Goal: Task Accomplishment & Management: Use online tool/utility

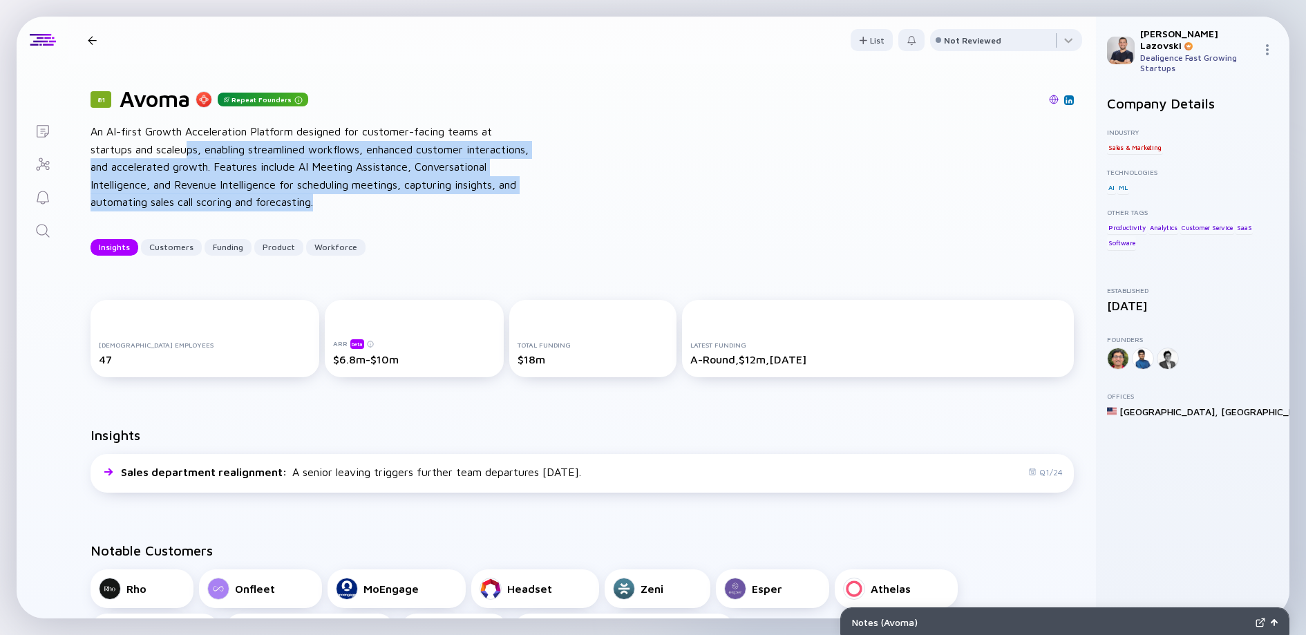
drag, startPoint x: 187, startPoint y: 153, endPoint x: 343, endPoint y: 213, distance: 166.4
click at [343, 213] on div "81 Avoma Repeat Founders An AI-first Growth Acceleration Platform designed for …" at bounding box center [581, 171] width 1027 height 214
click at [348, 195] on div "An AI-first Growth Acceleration Platform designed for customer-facing teams at …" at bounding box center [312, 167] width 442 height 88
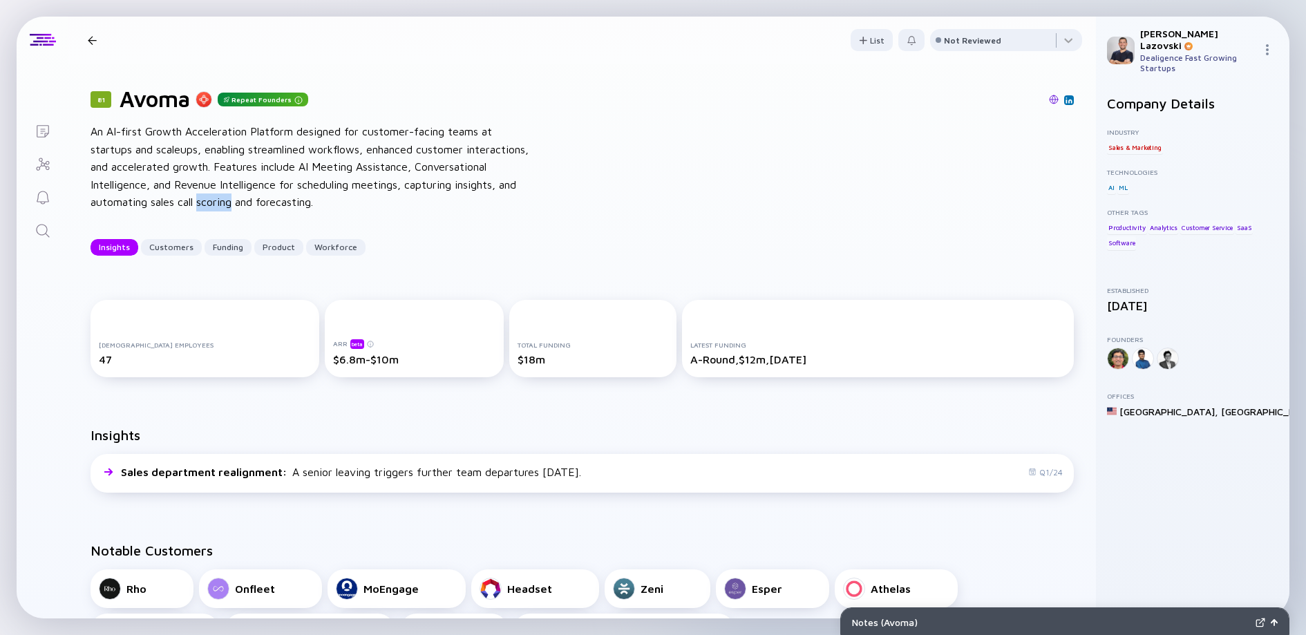
click at [348, 195] on div "An AI-first Growth Acceleration Platform designed for customer-facing teams at …" at bounding box center [312, 167] width 442 height 88
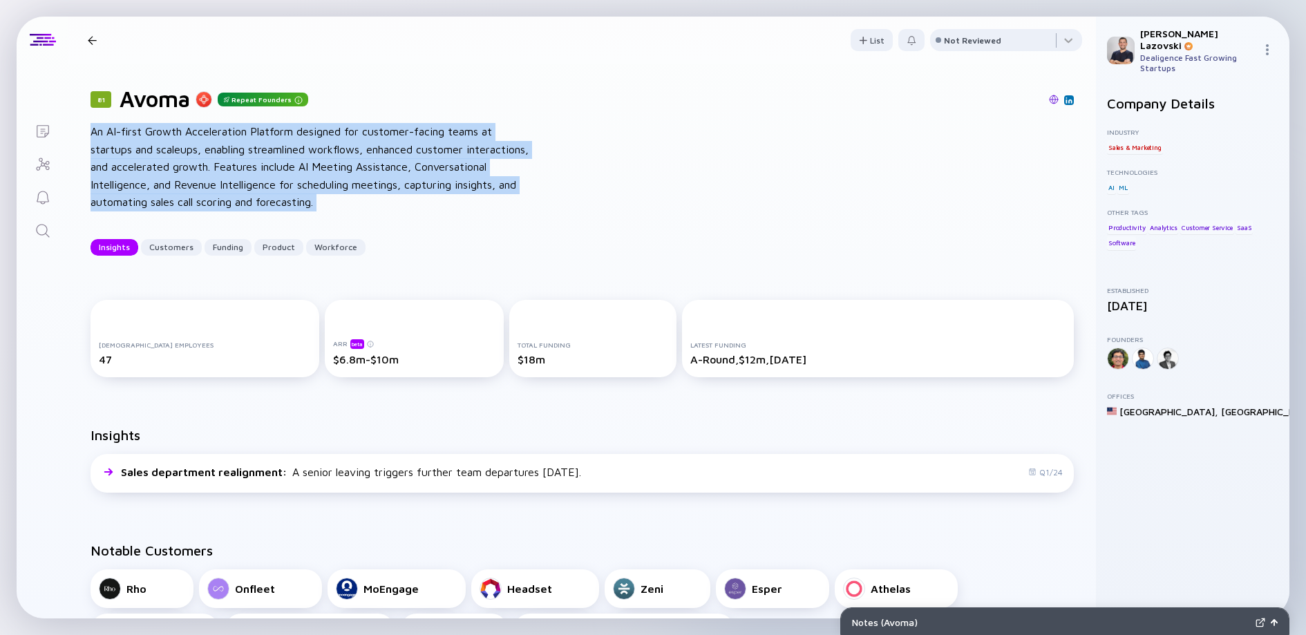
click at [348, 195] on div "An AI-first Growth Acceleration Platform designed for customer-facing teams at …" at bounding box center [312, 167] width 442 height 88
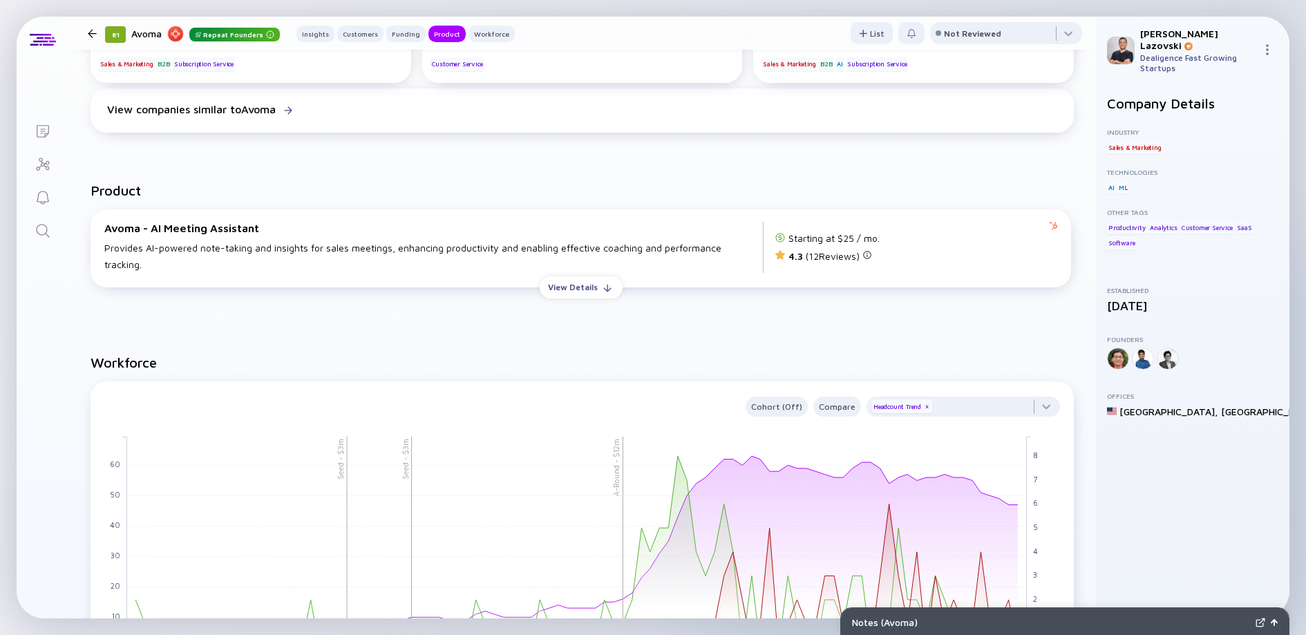
scroll to position [1183, 0]
drag, startPoint x: 117, startPoint y: 234, endPoint x: 345, endPoint y: 256, distance: 228.4
click at [345, 256] on div "Avoma - AI Meeting Assistant Provides AI-powered note-taking and insights for s…" at bounding box center [433, 246] width 659 height 51
click at [345, 257] on div "Provides AI-powered note-taking and insights for sales meetings, enhancing prod…" at bounding box center [433, 255] width 658 height 33
click at [604, 282] on button "View Details" at bounding box center [581, 287] width 83 height 22
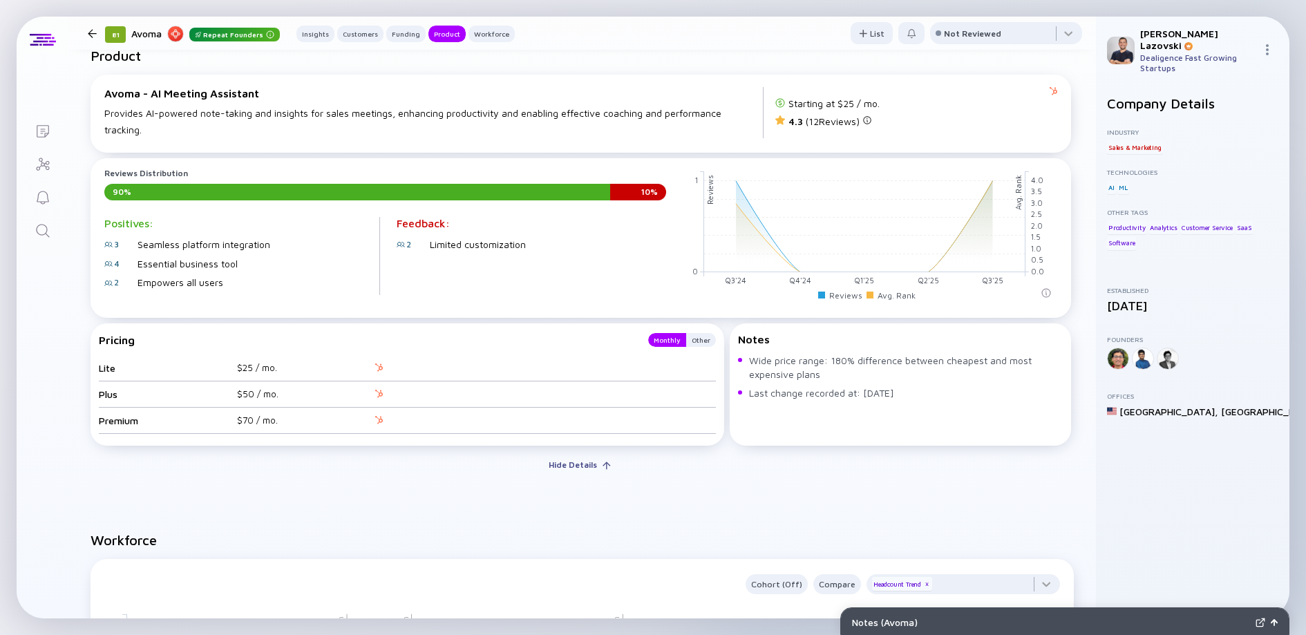
scroll to position [1321, 0]
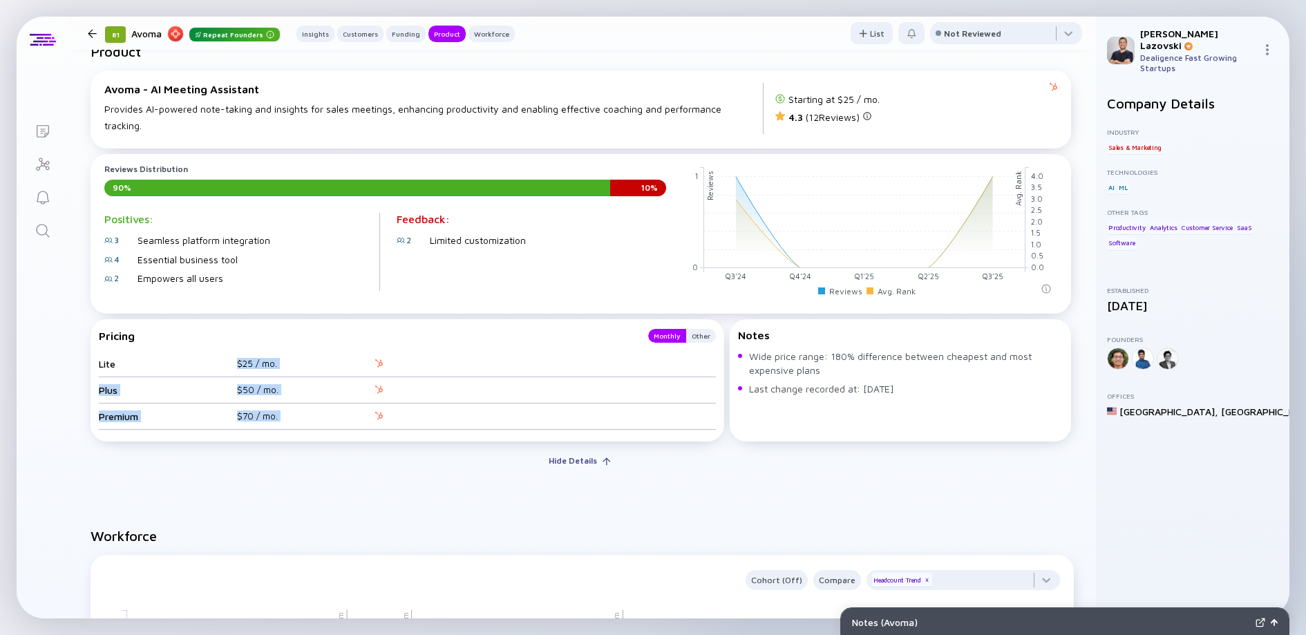
drag, startPoint x: 198, startPoint y: 368, endPoint x: 511, endPoint y: 437, distance: 319.7
click at [511, 437] on div "Pricing Monthly Other Lite $25 / mo. Plus $50 / mo. Premium $70 / mo." at bounding box center [408, 380] width 634 height 122
click at [495, 488] on div "Product Avoma - AI Meeting Assistant Provides AI-powered note-taking and insigh…" at bounding box center [581, 263] width 1027 height 484
drag, startPoint x: 786, startPoint y: 97, endPoint x: 874, endPoint y: 117, distance: 89.8
click at [874, 117] on div "Starting at $25 / mo. 4.3 ( 12 Reviews)" at bounding box center [915, 108] width 283 height 51
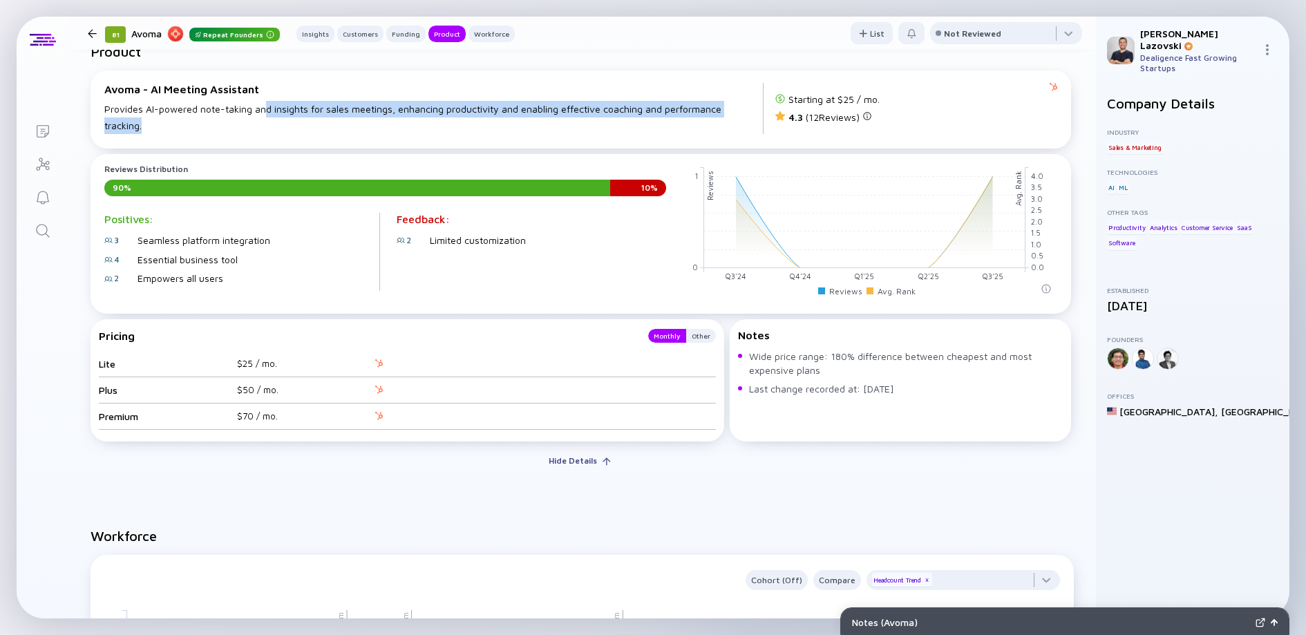
drag, startPoint x: 261, startPoint y: 109, endPoint x: 516, endPoint y: 152, distance: 258.5
click at [514, 149] on div "Avoma - AI Meeting Assistant Provides AI-powered note-taking and insights for s…" at bounding box center [581, 109] width 980 height 78
click at [549, 111] on div "Provides AI-powered note-taking and insights for sales meetings, enhancing prod…" at bounding box center [433, 117] width 658 height 33
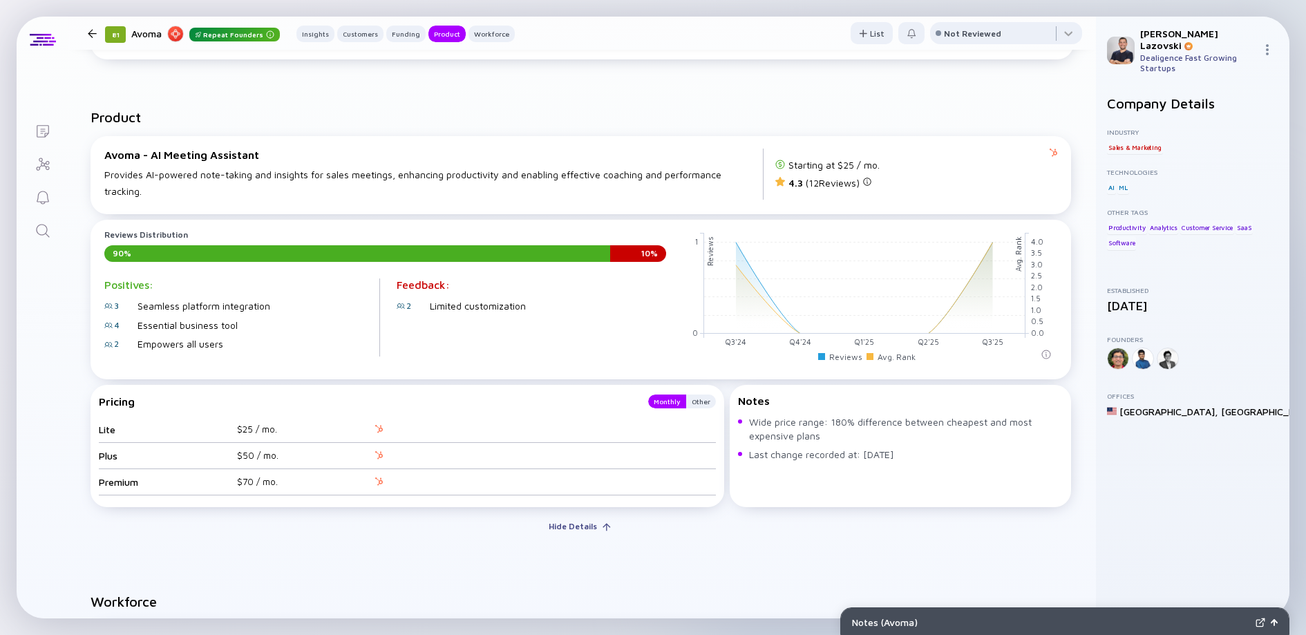
scroll to position [1252, 0]
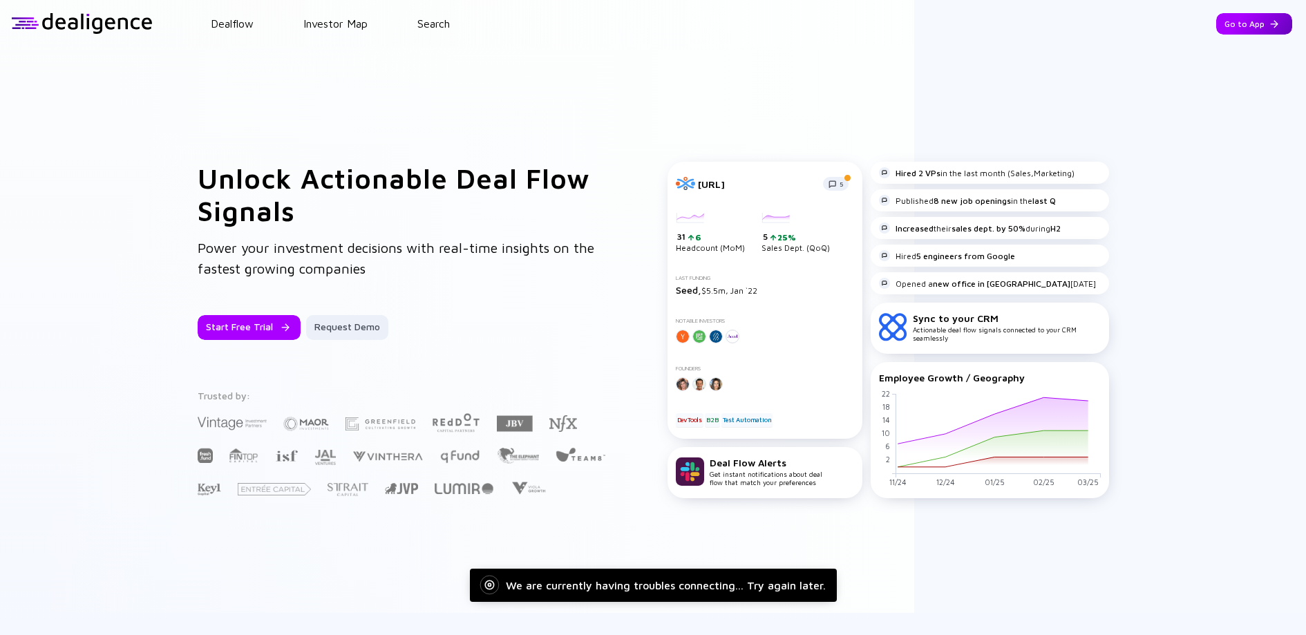
click at [1241, 25] on div "Go to App" at bounding box center [1254, 23] width 76 height 21
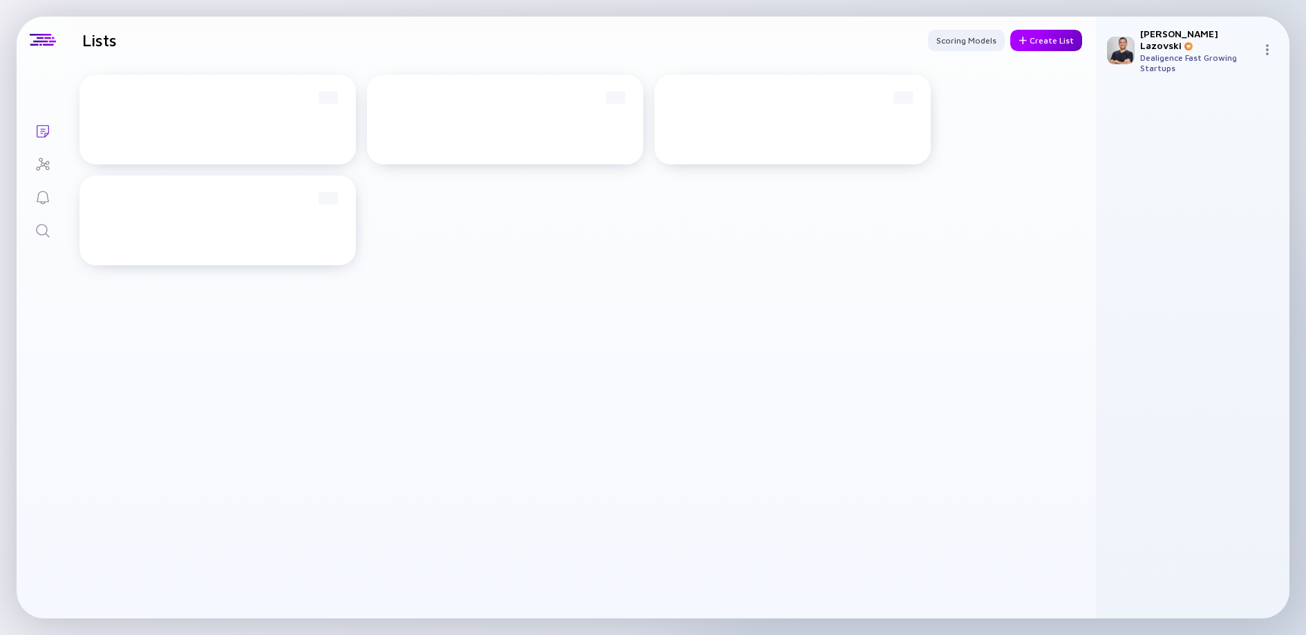
click at [1061, 39] on div "Create List" at bounding box center [1046, 40] width 72 height 21
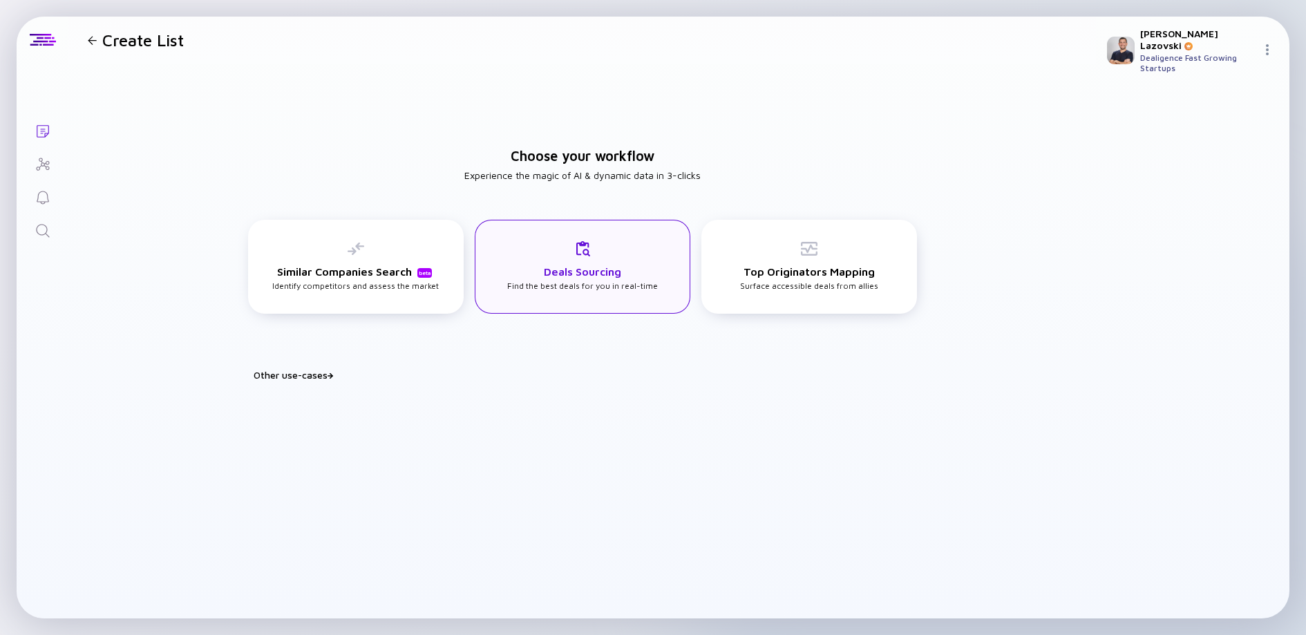
click at [520, 273] on div "Deals Sourcing Find the best deals for you in real-time" at bounding box center [582, 265] width 151 height 50
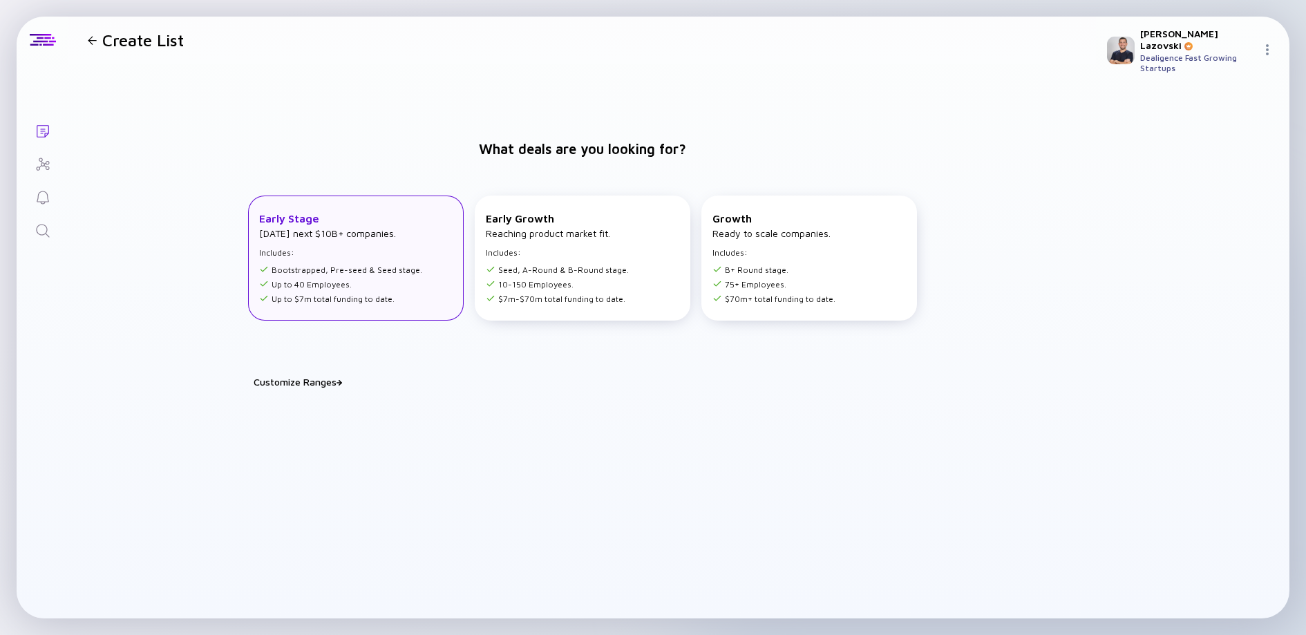
click at [364, 280] on li "Up to 40 Employees." at bounding box center [340, 284] width 163 height 10
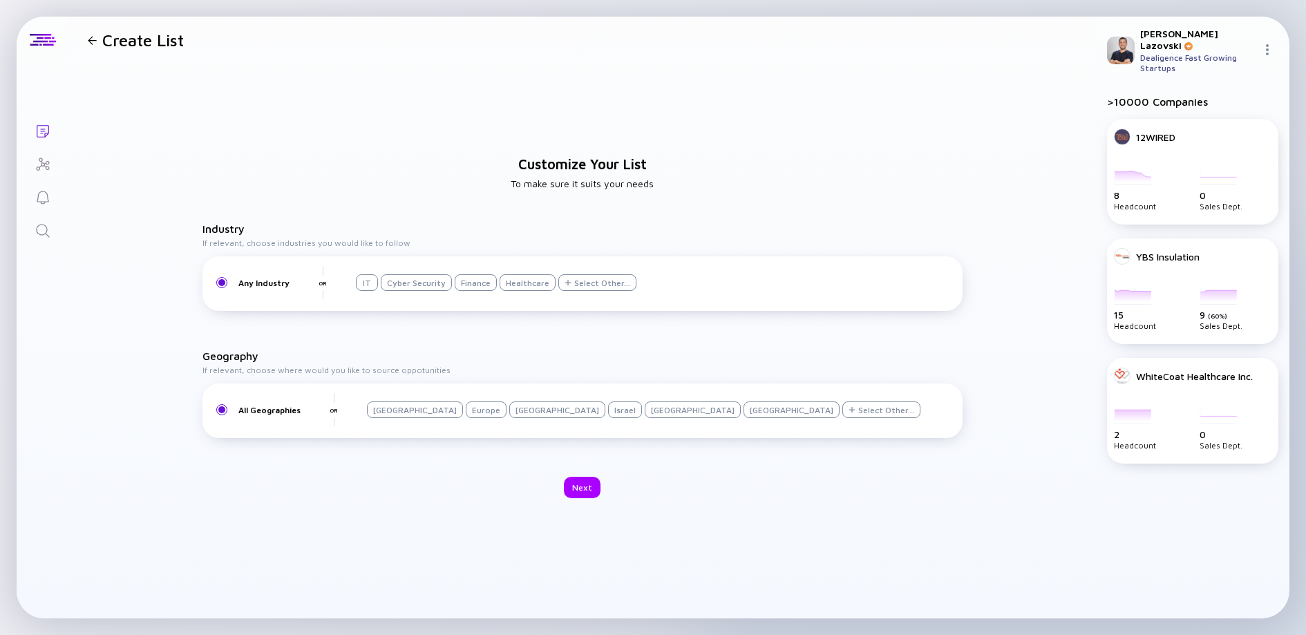
click at [608, 402] on div "Israel" at bounding box center [625, 409] width 34 height 17
click at [579, 492] on div "Next" at bounding box center [582, 487] width 37 height 21
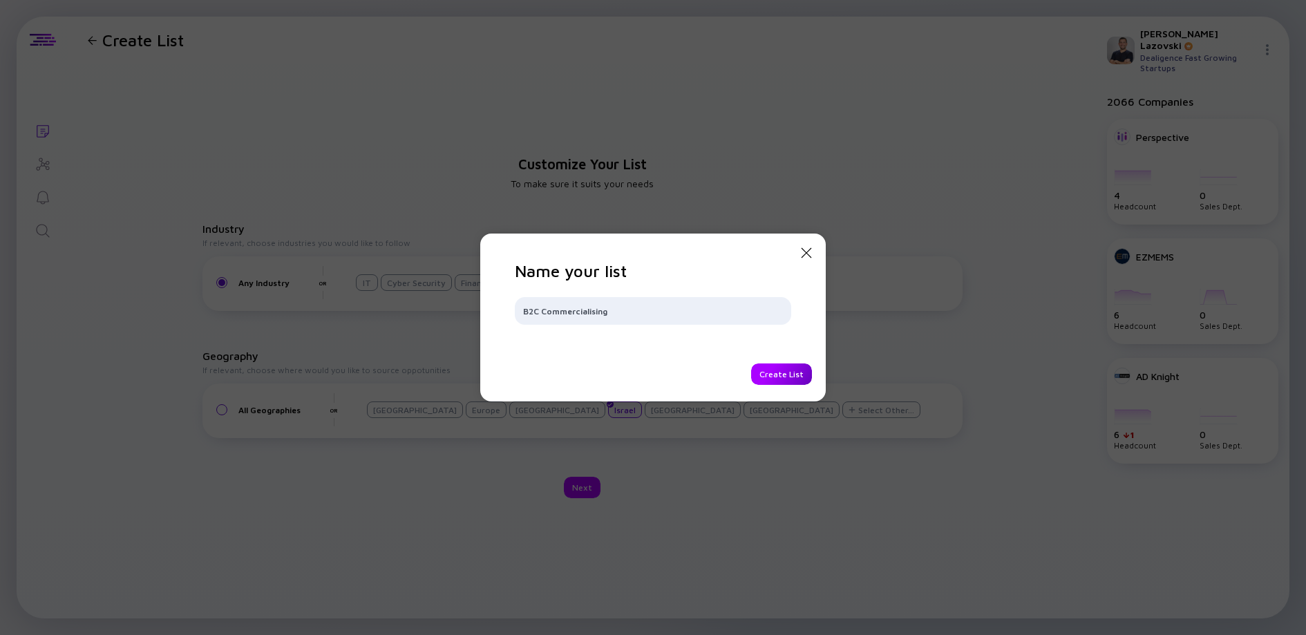
type input "B2C Commercialising"
click at [777, 377] on div "Create List" at bounding box center [781, 373] width 61 height 21
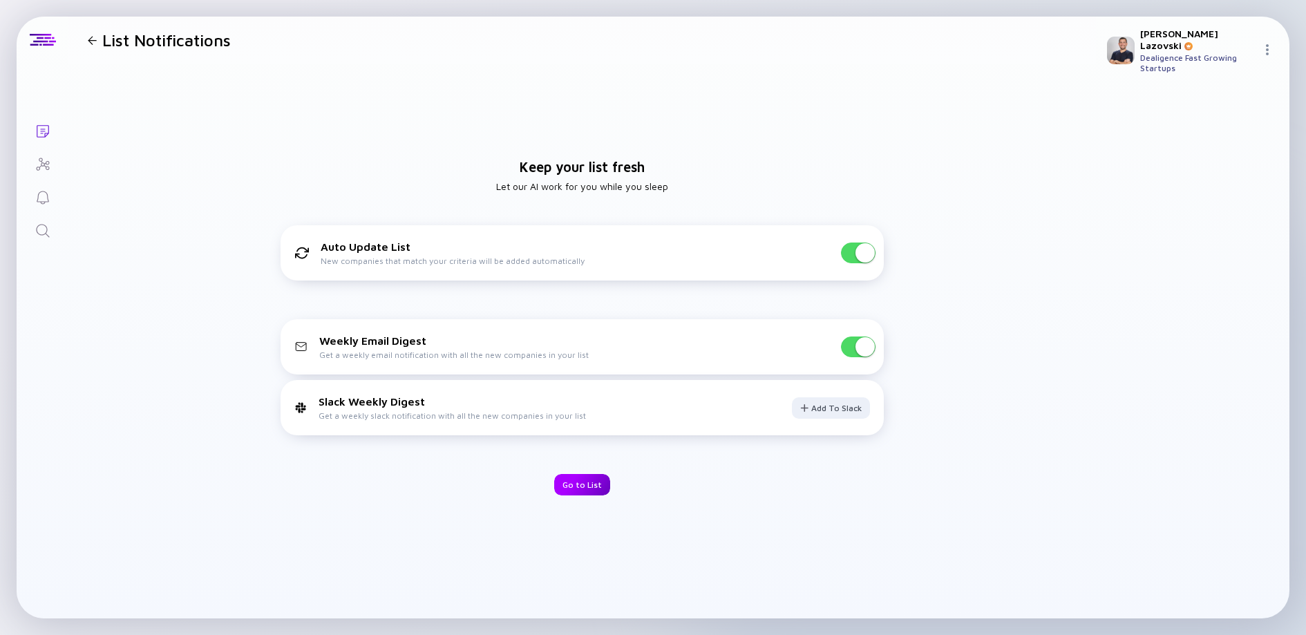
click at [582, 481] on div "Go to List" at bounding box center [582, 484] width 56 height 21
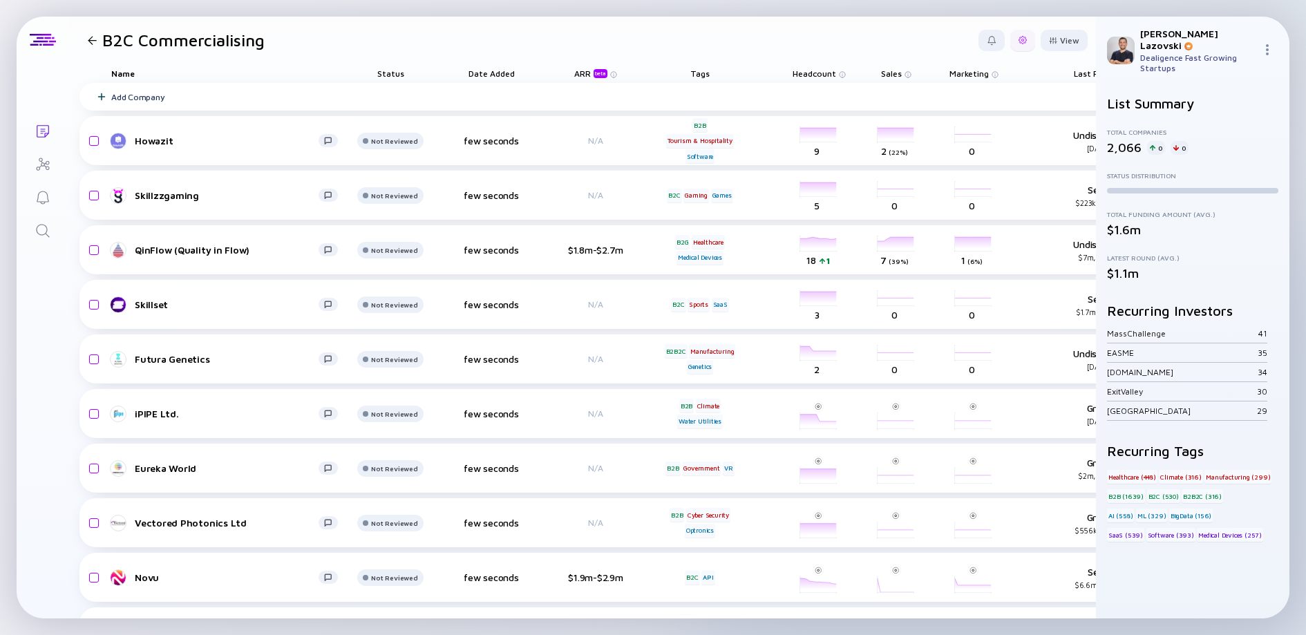
click at [1015, 46] on div at bounding box center [1022, 40] width 25 height 21
click at [962, 151] on div "Edit Filter" at bounding box center [980, 151] width 86 height 28
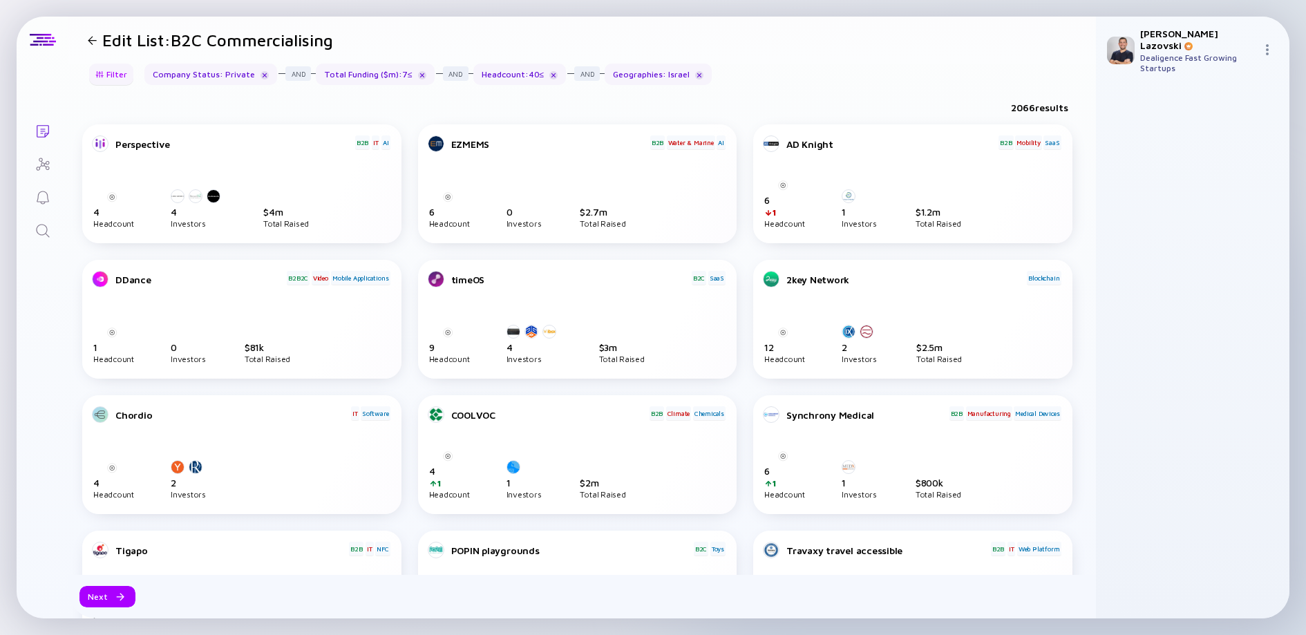
click at [106, 73] on div "Filter" at bounding box center [111, 74] width 48 height 21
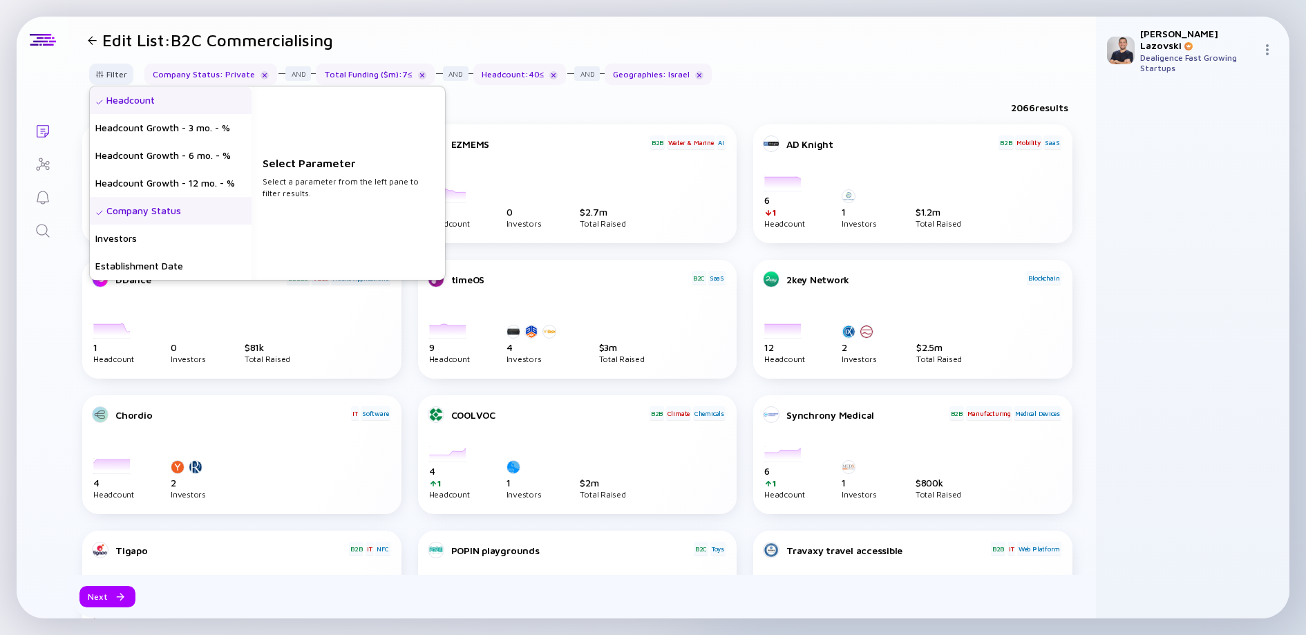
click at [128, 97] on div "Headcount" at bounding box center [171, 100] width 162 height 28
click at [301, 196] on input "text" at bounding box center [348, 191] width 160 height 14
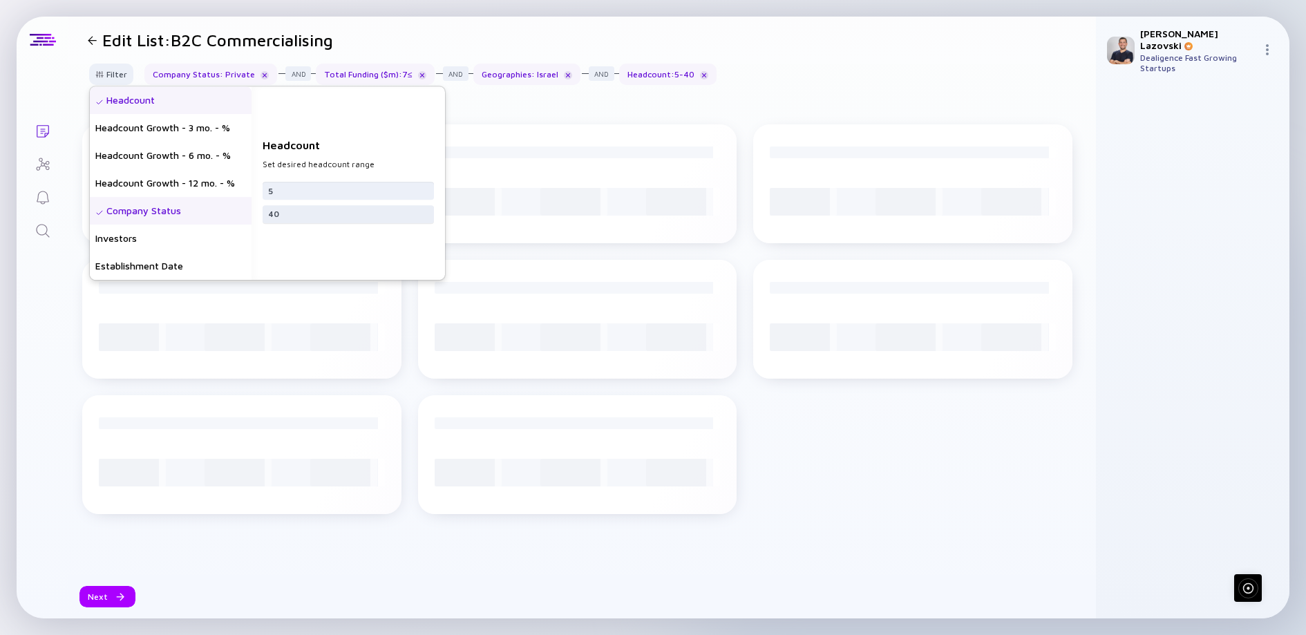
type input "5"
click at [312, 214] on input "40" at bounding box center [348, 214] width 160 height 14
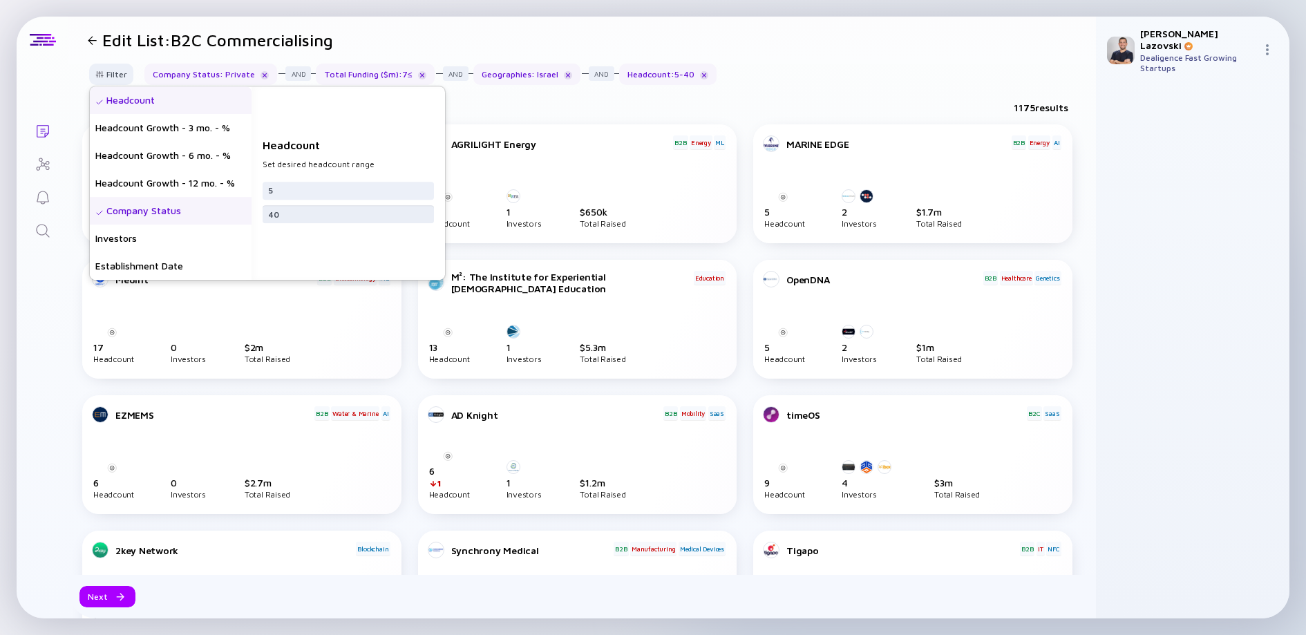
click at [312, 214] on input "40" at bounding box center [348, 214] width 160 height 14
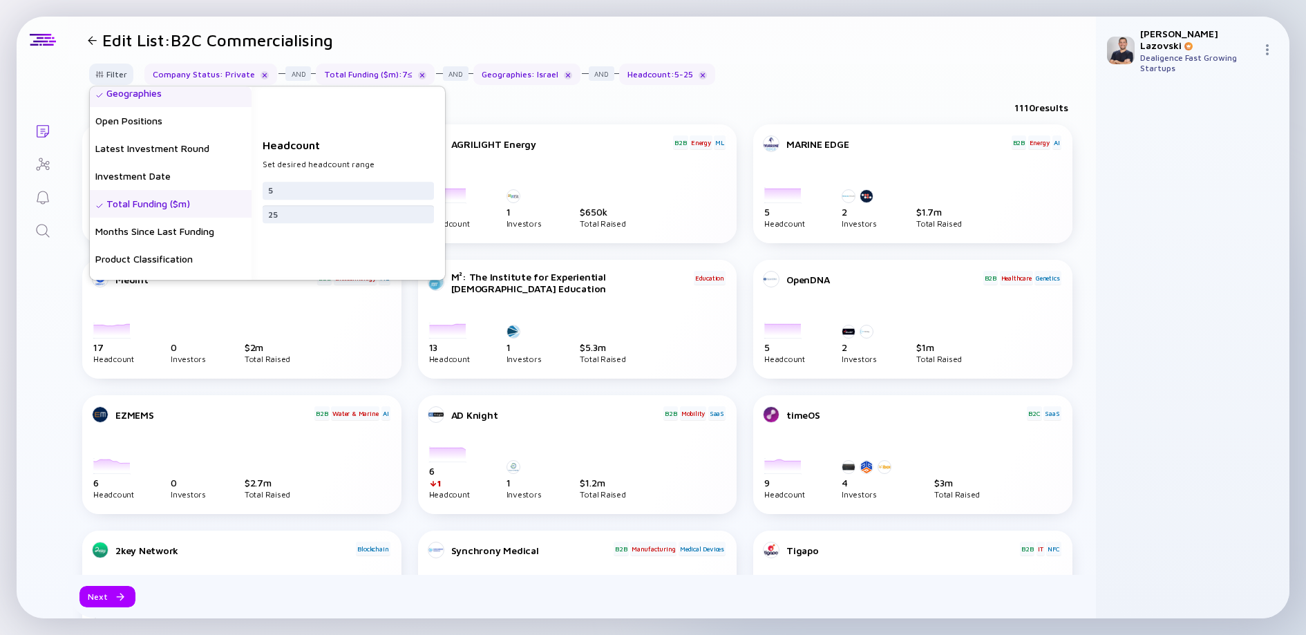
scroll to position [207, 0]
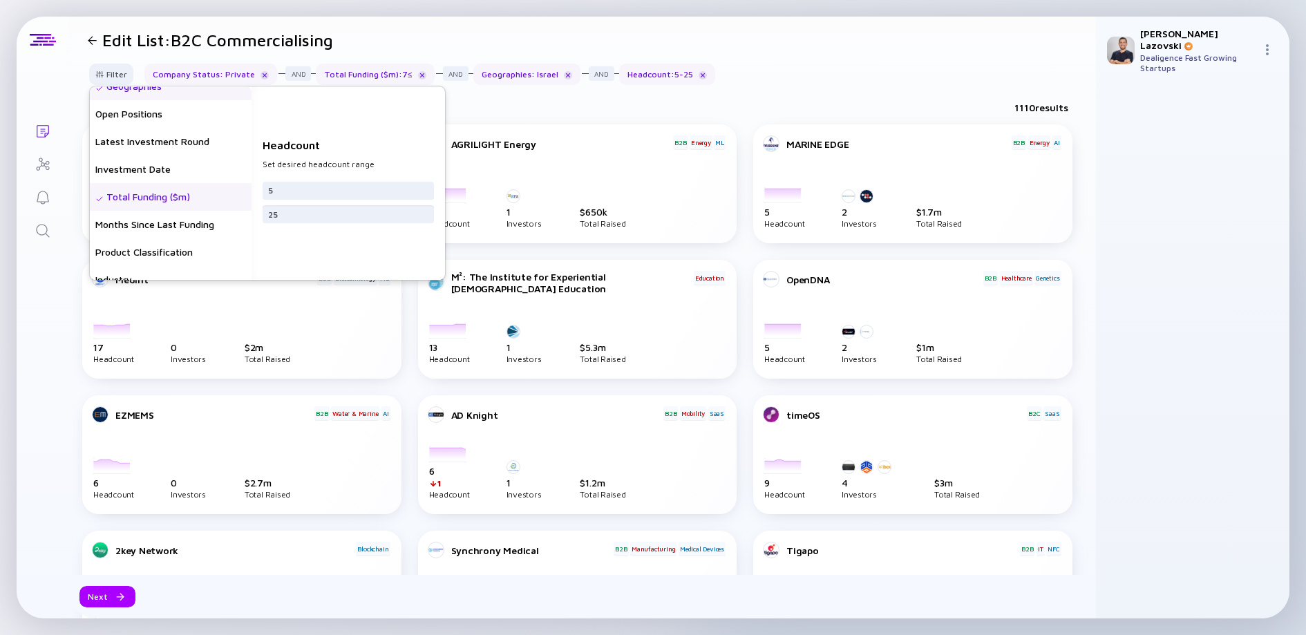
type input "25"
click at [159, 193] on div "Total Funding ($m)" at bounding box center [171, 197] width 162 height 28
click at [288, 193] on input "text" at bounding box center [348, 191] width 160 height 14
click at [323, 218] on input "7" at bounding box center [348, 214] width 160 height 14
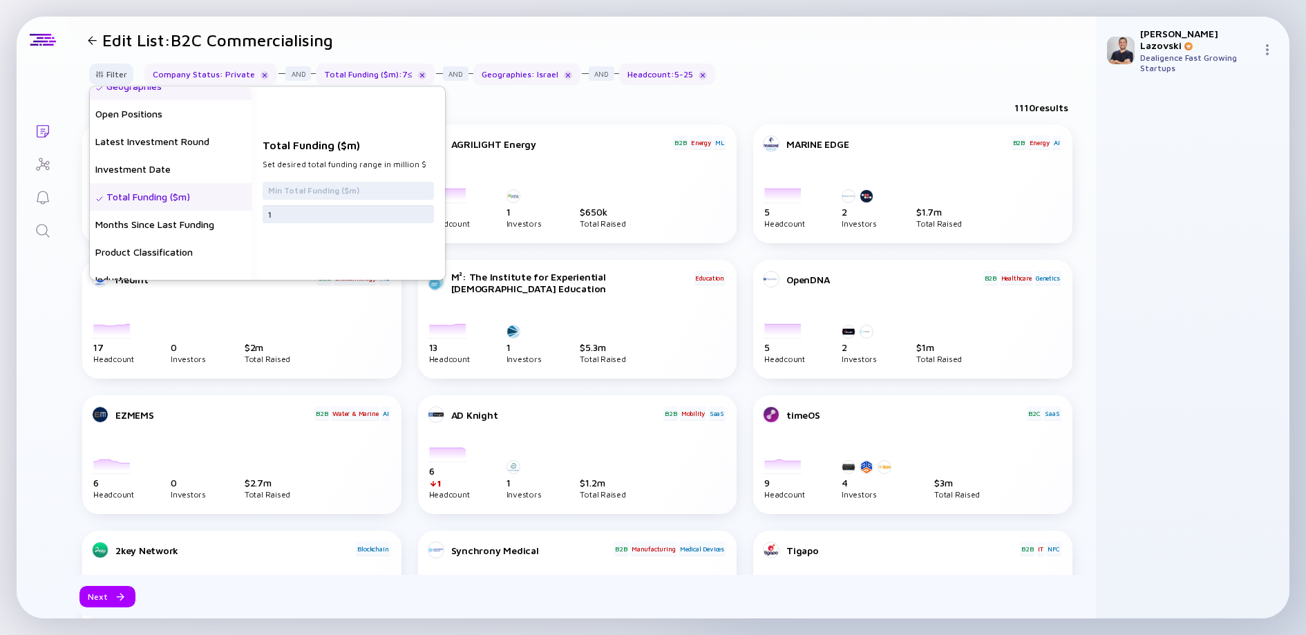
type input "12"
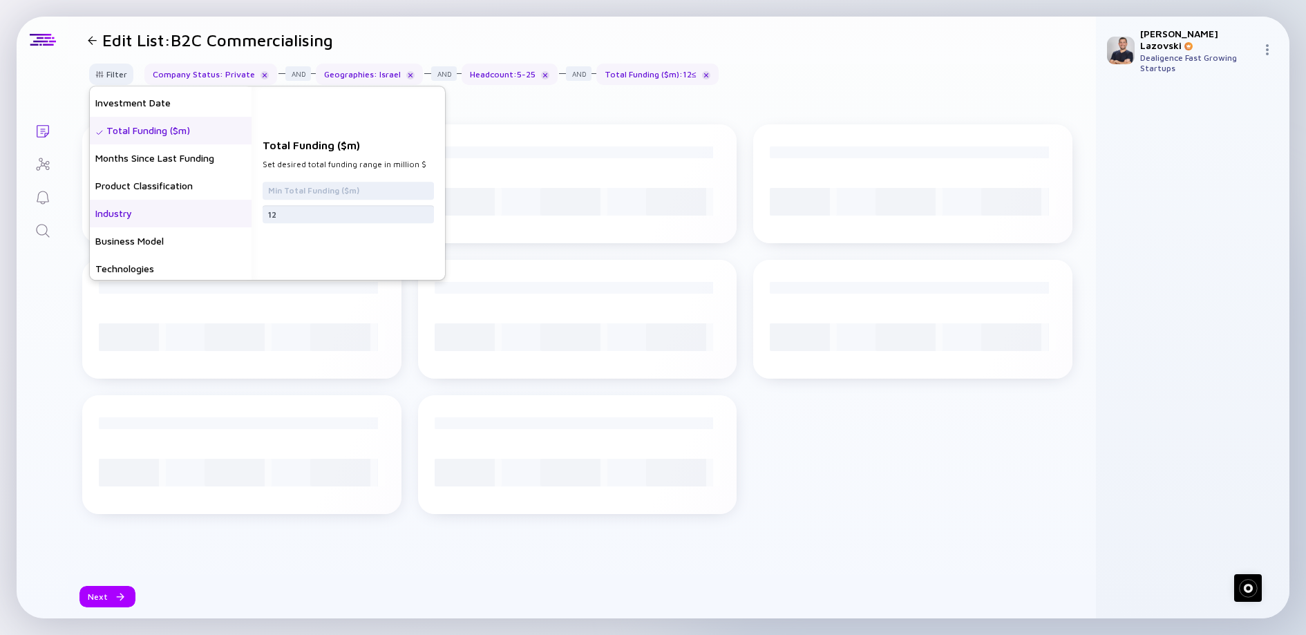
scroll to position [276, 0]
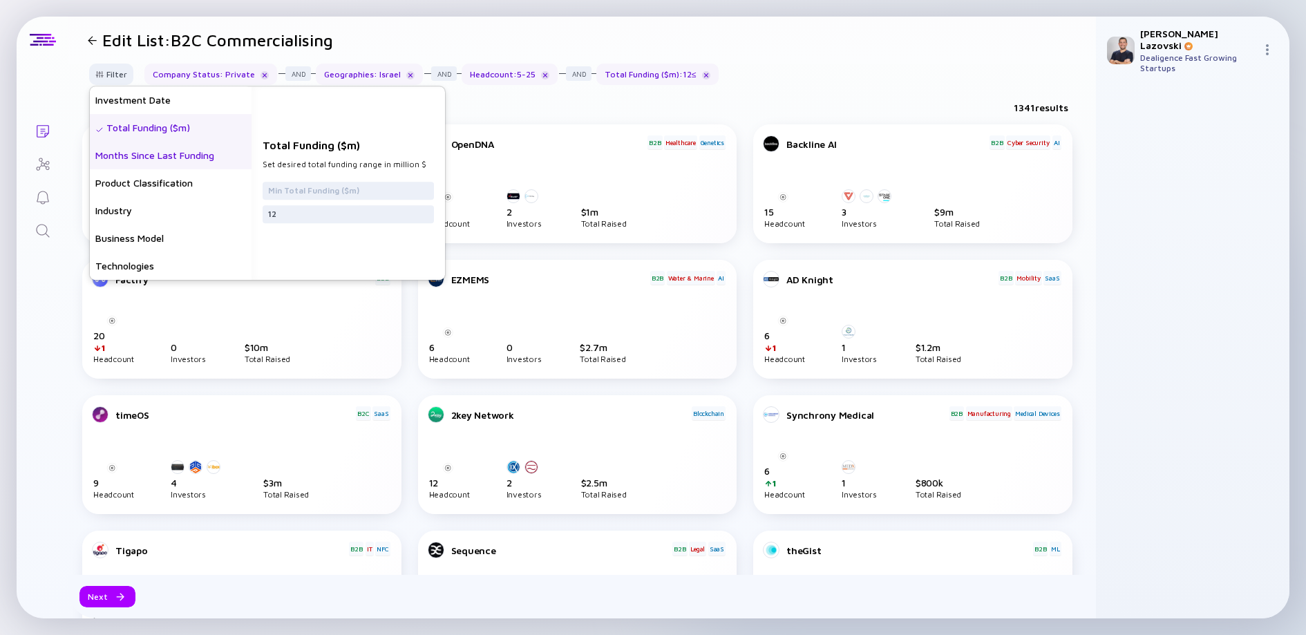
click at [198, 159] on div "Months Since Last Funding" at bounding box center [171, 156] width 162 height 28
click at [334, 198] on input "text" at bounding box center [348, 196] width 160 height 14
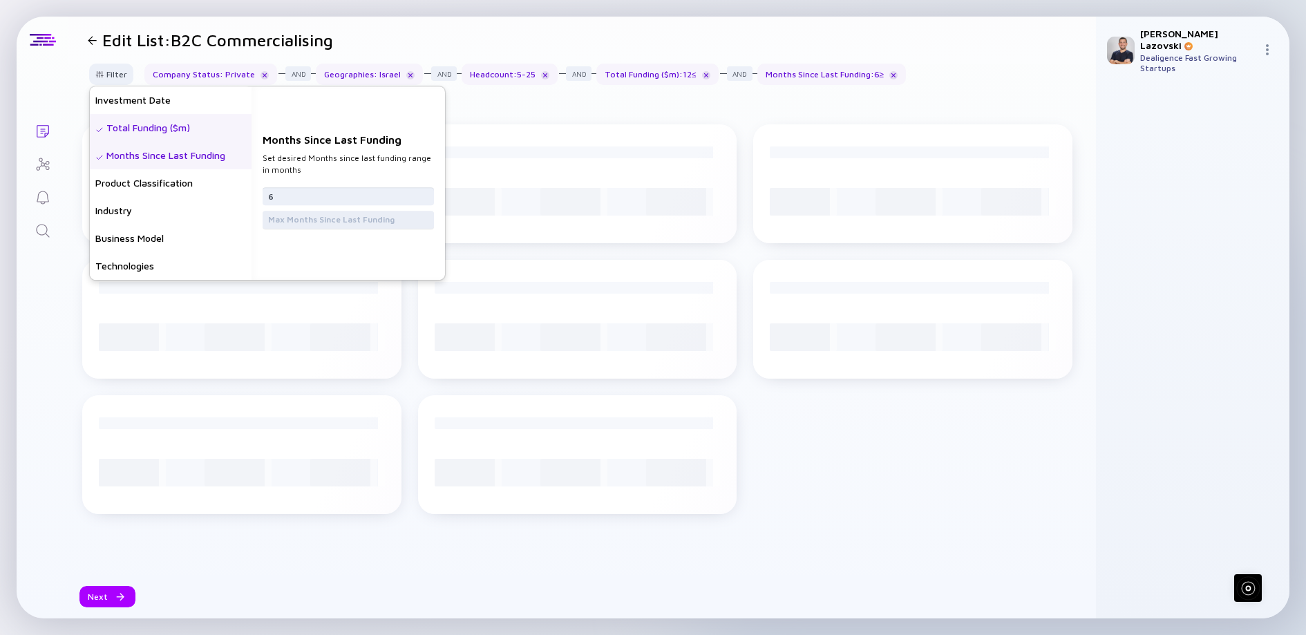
type input "6"
click at [327, 222] on input "text" at bounding box center [348, 220] width 160 height 14
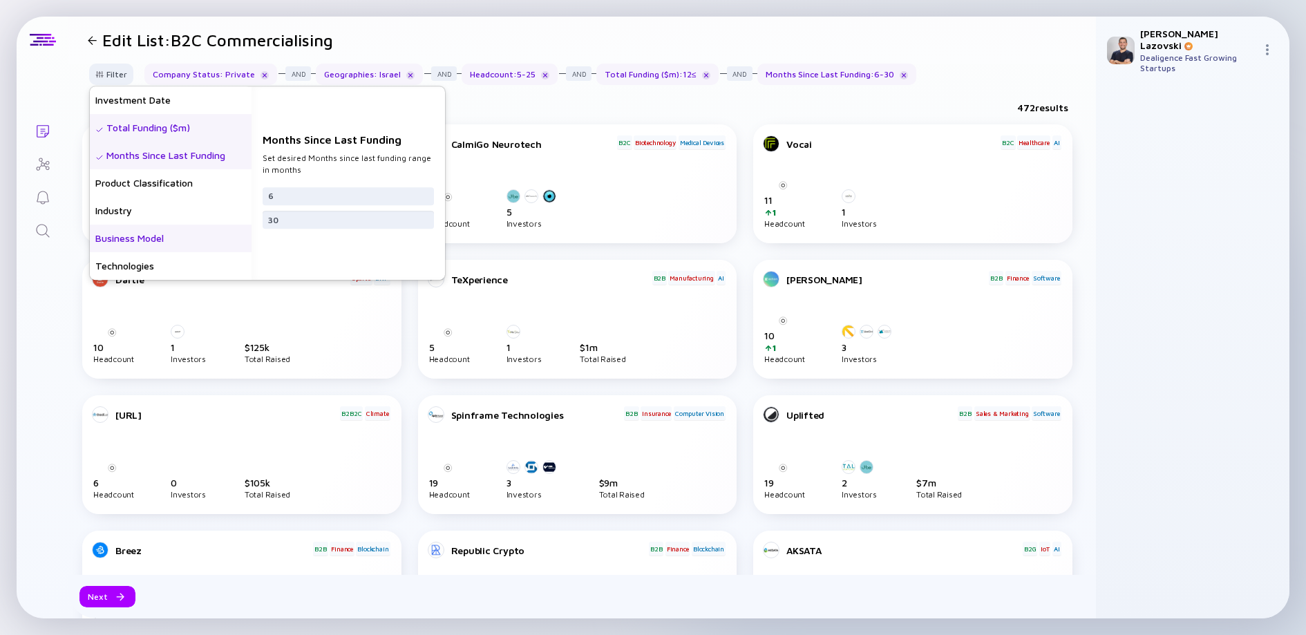
type input "30"
click at [181, 236] on div "Business Model" at bounding box center [171, 239] width 162 height 28
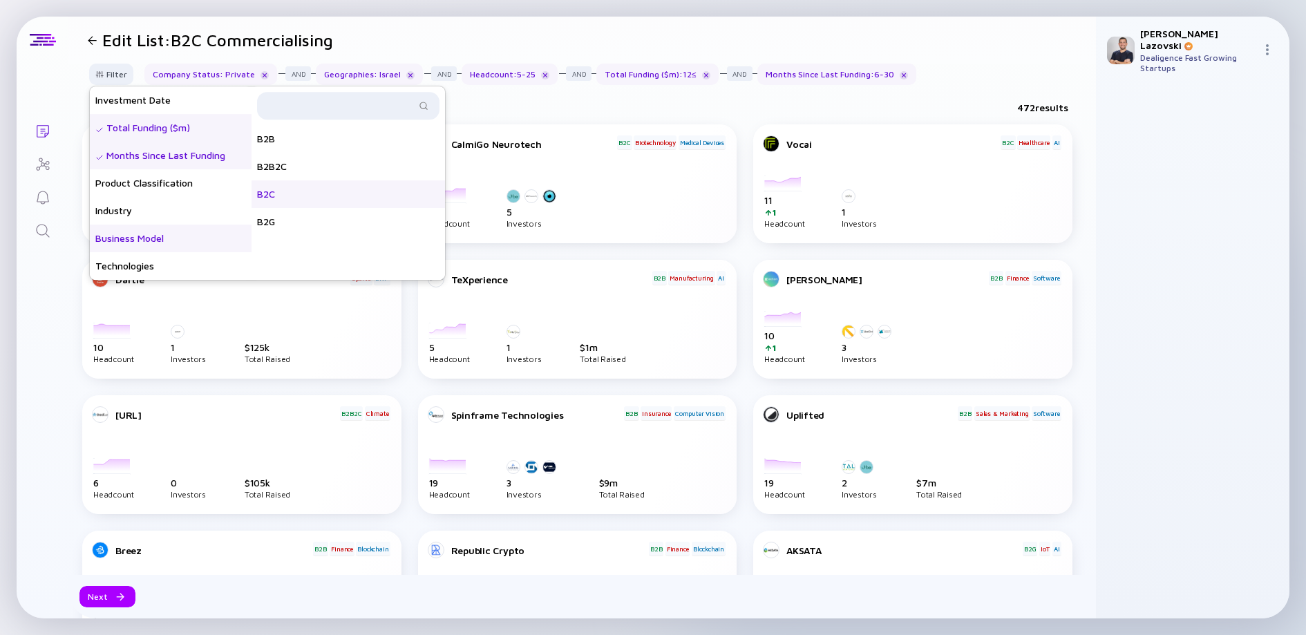
click at [337, 198] on div "B2C" at bounding box center [347, 194] width 193 height 28
click at [336, 165] on div "B2B2C" at bounding box center [347, 167] width 193 height 28
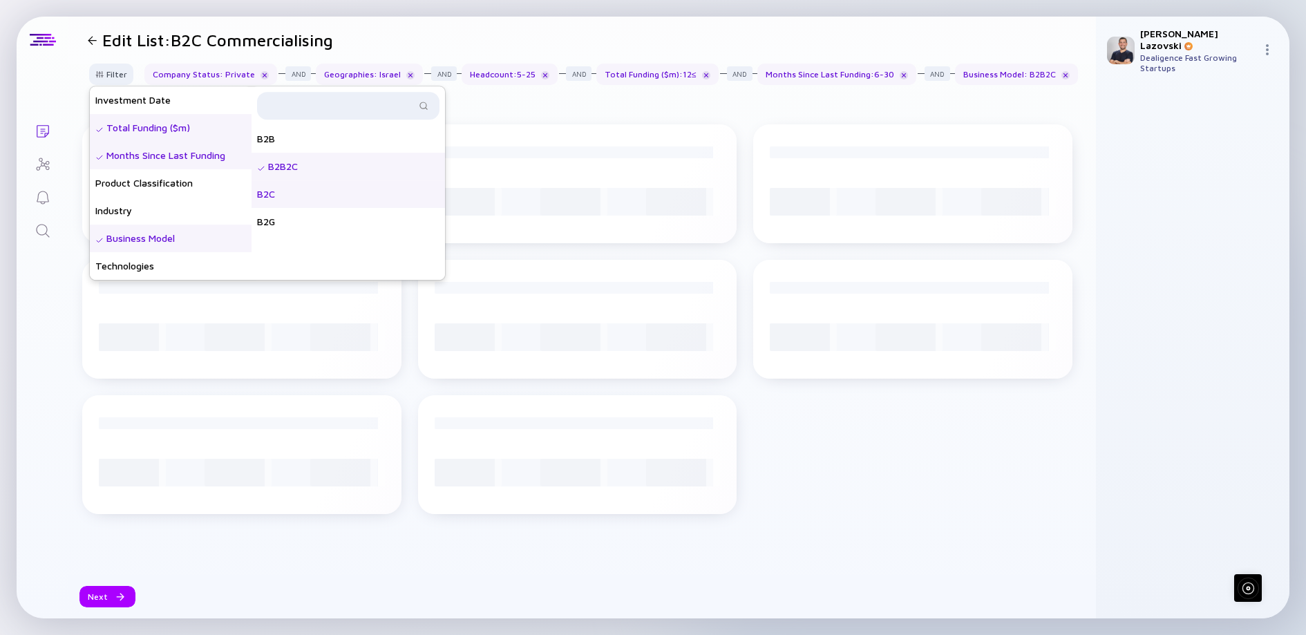
click at [323, 197] on div "B2C" at bounding box center [347, 194] width 193 height 28
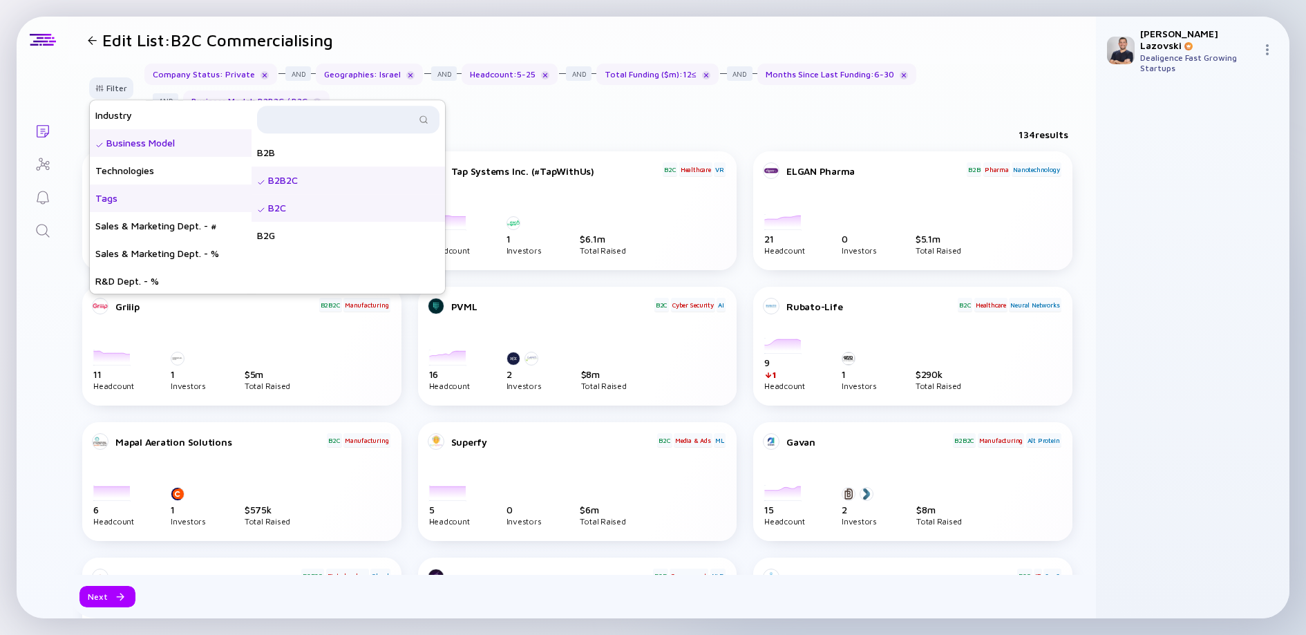
scroll to position [387, 0]
click at [171, 219] on div "Sales & Marketing Dept. - #" at bounding box center [171, 225] width 162 height 28
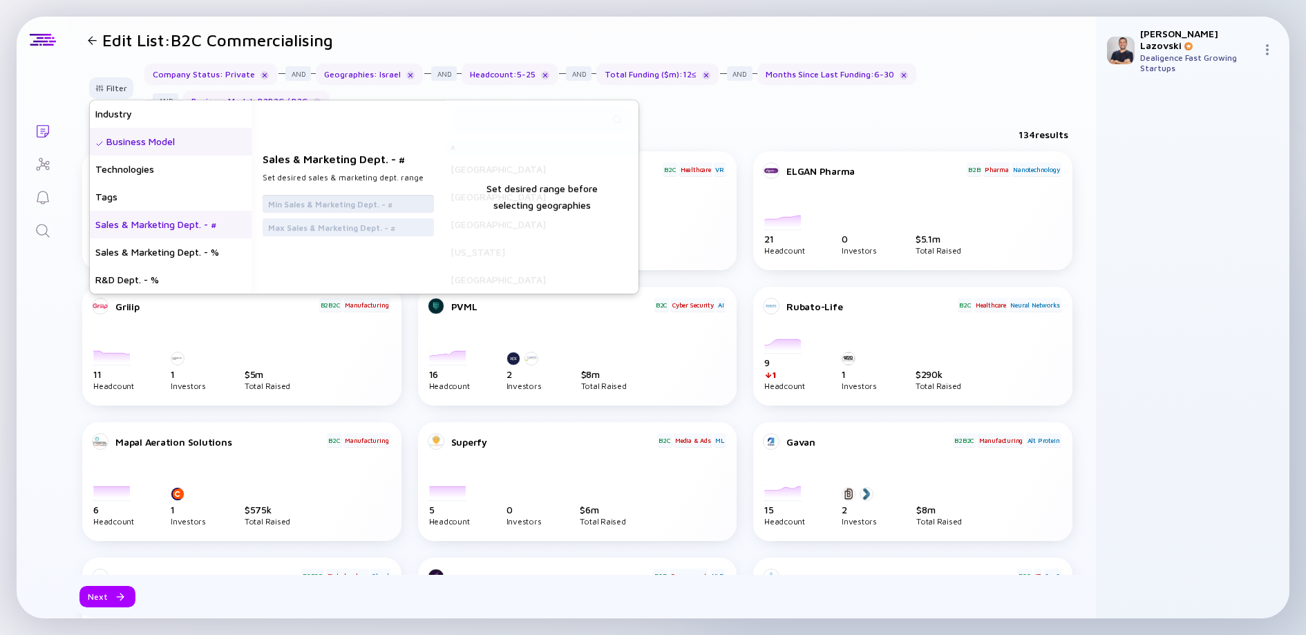
click at [308, 207] on input "text" at bounding box center [348, 204] width 160 height 14
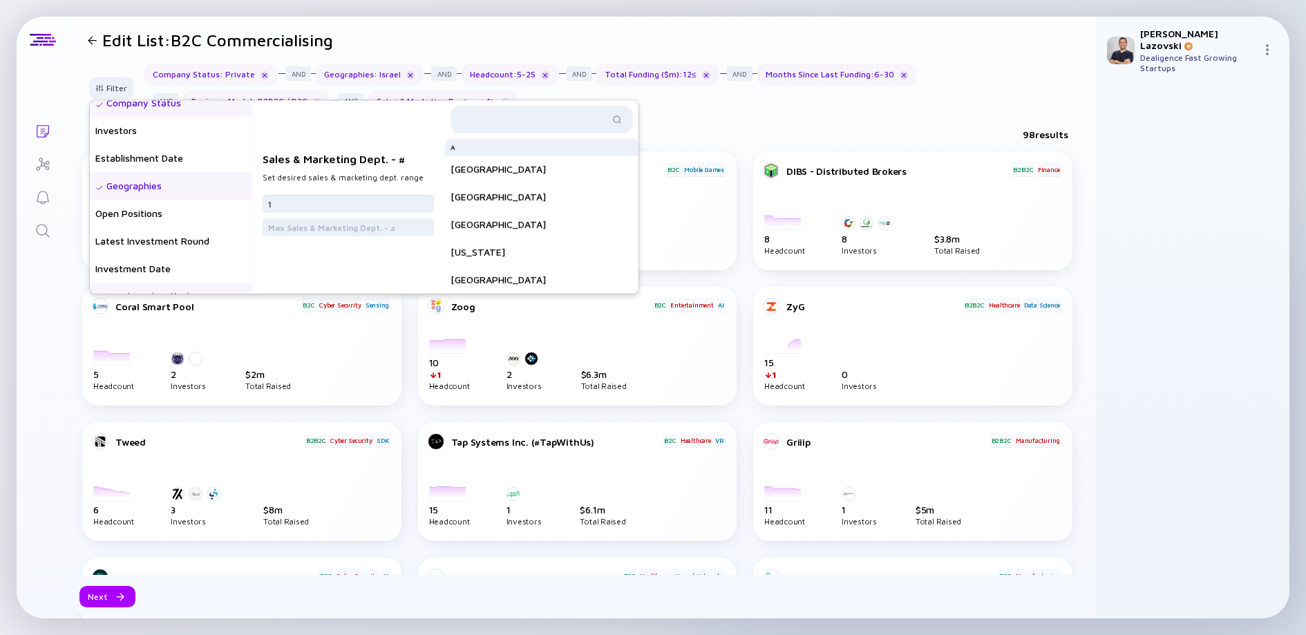
scroll to position [138, 0]
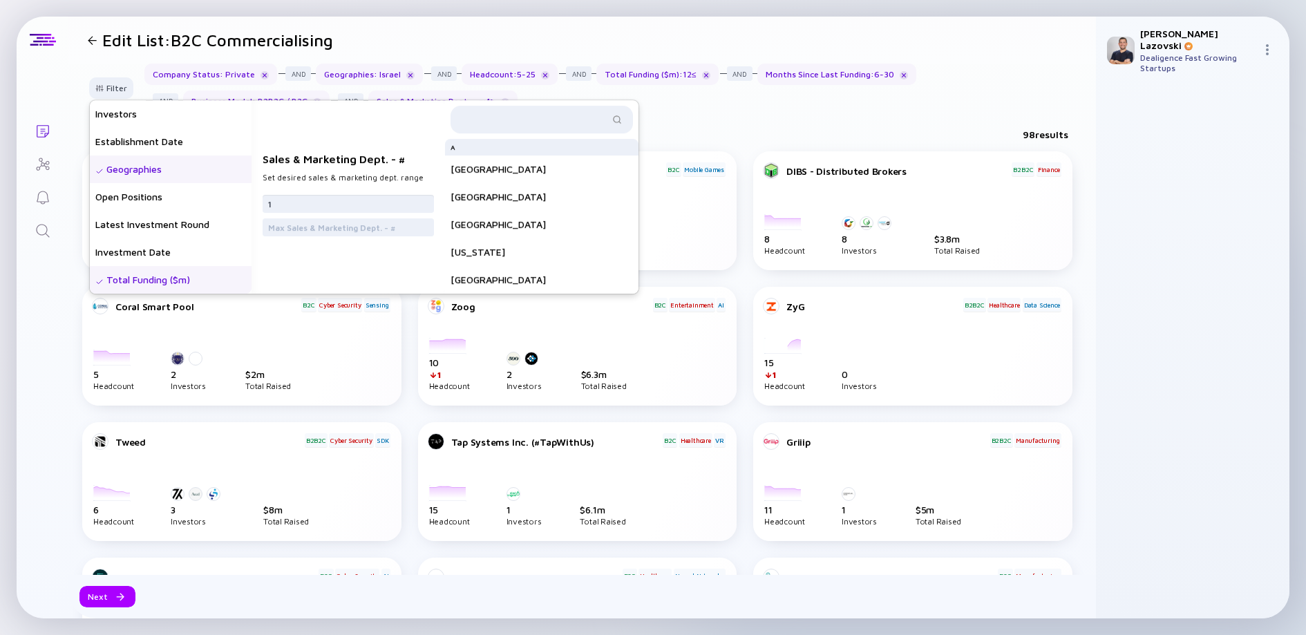
type input "1"
click at [188, 171] on div "Geographies" at bounding box center [171, 169] width 162 height 28
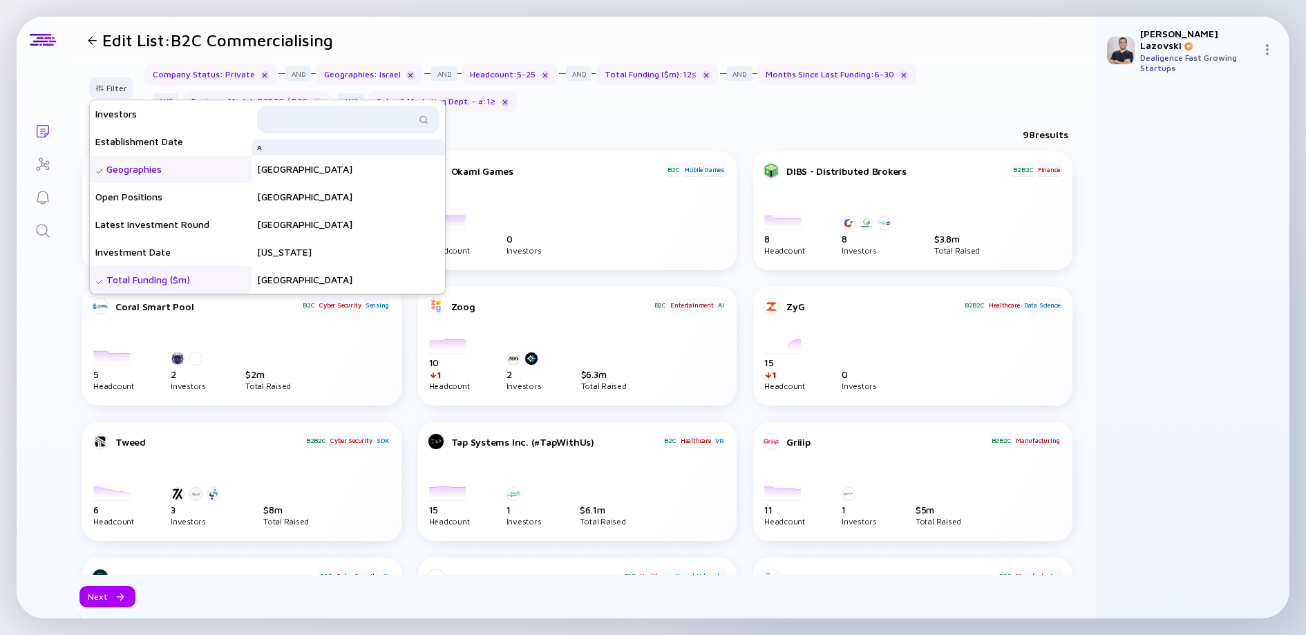
click at [155, 172] on div "Geographies" at bounding box center [171, 169] width 162 height 28
click at [295, 119] on input "text" at bounding box center [340, 120] width 150 height 14
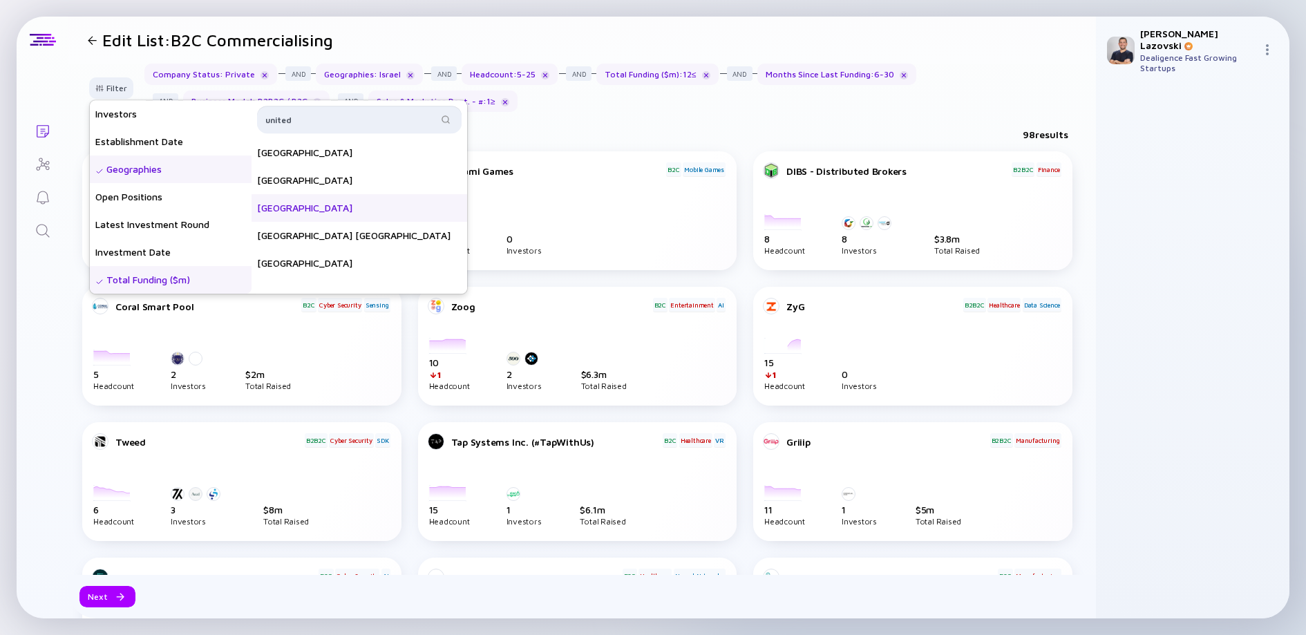
type input "united"
click at [367, 207] on div "[GEOGRAPHIC_DATA]" at bounding box center [359, 208] width 216 height 28
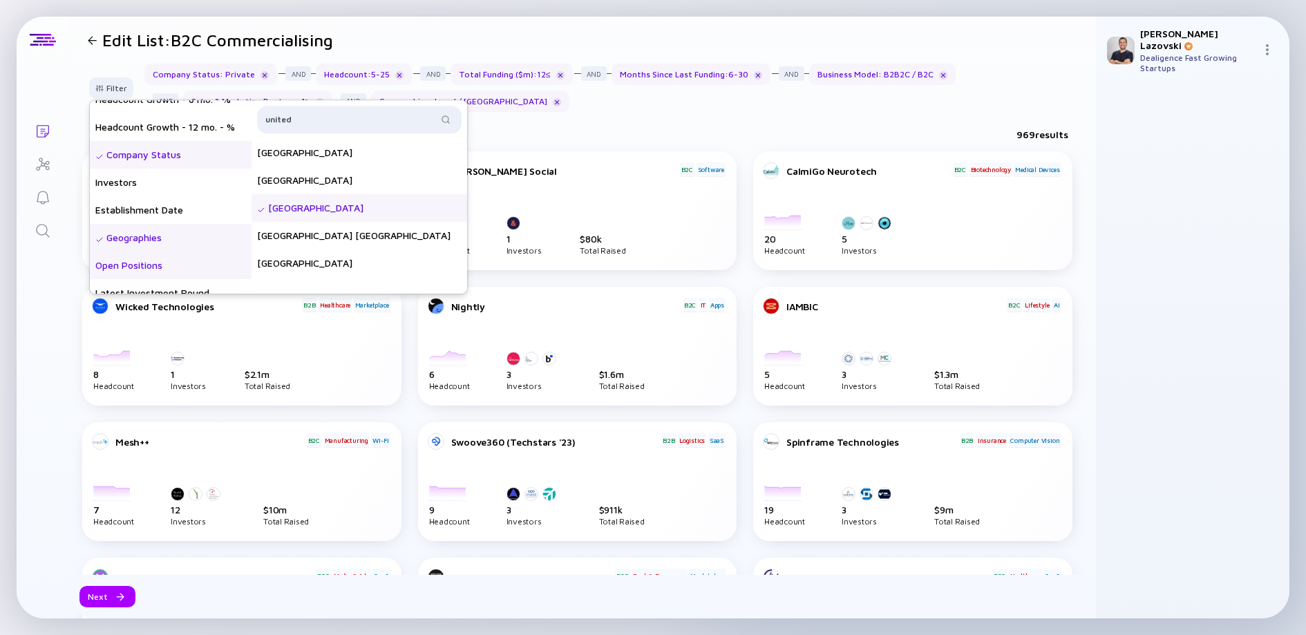
scroll to position [69, 0]
click at [194, 207] on div "Establishment Date" at bounding box center [171, 211] width 162 height 28
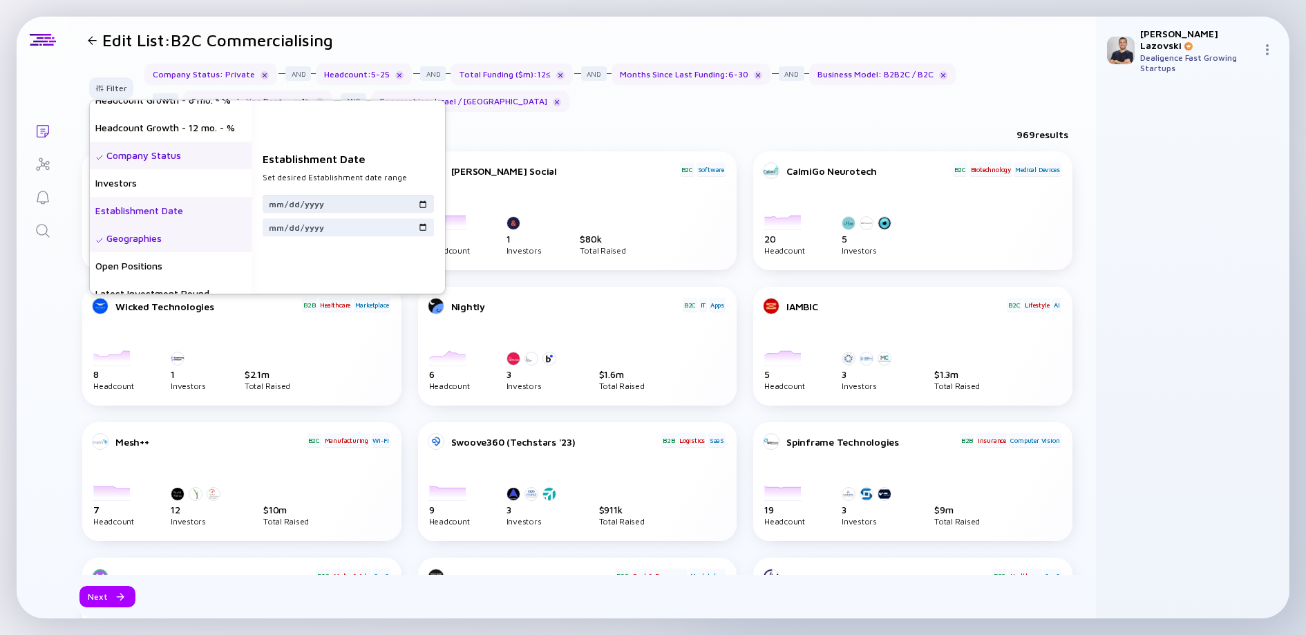
click at [285, 208] on input "date" at bounding box center [348, 204] width 160 height 14
type input "[DATE]"
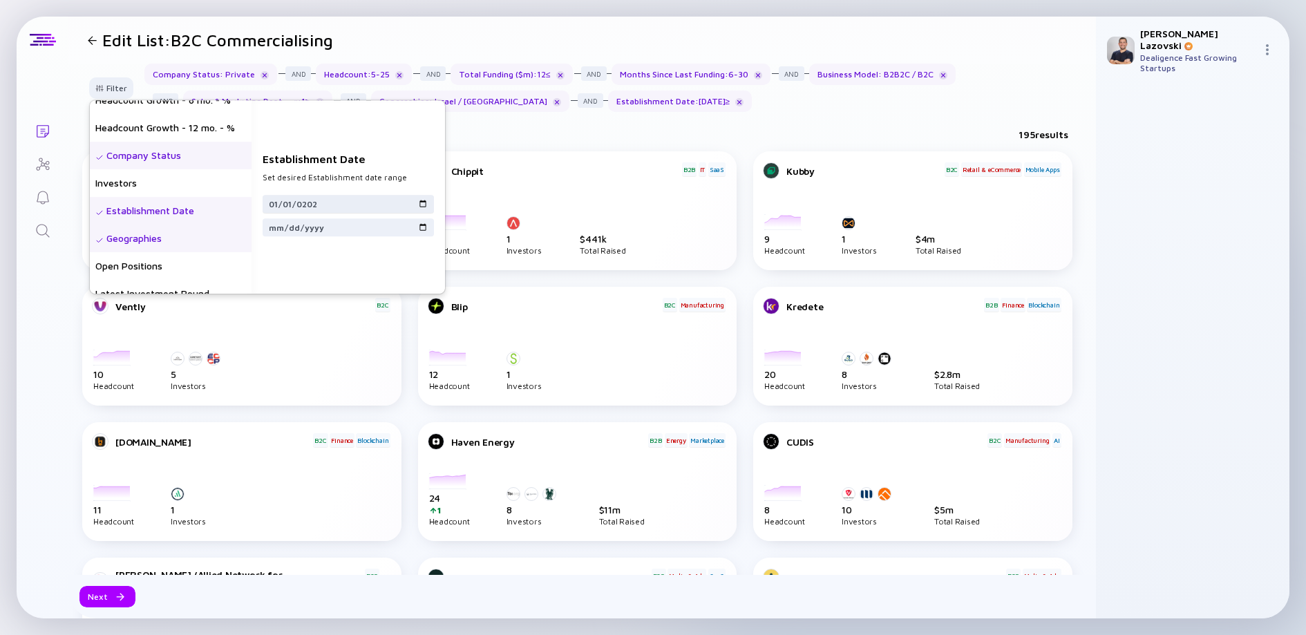
click at [328, 211] on div "[DATE]" at bounding box center [348, 204] width 171 height 18
click at [332, 207] on input "[DATE]" at bounding box center [348, 204] width 160 height 14
type input "0002-01-01"
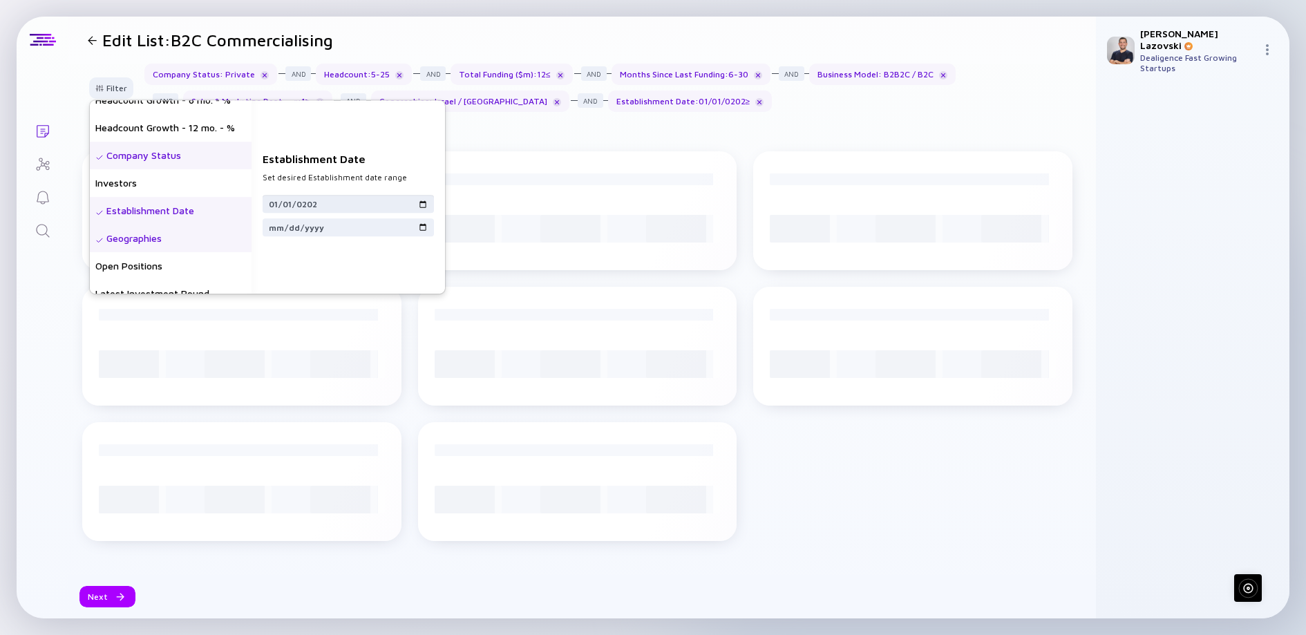
type input "[DATE]"
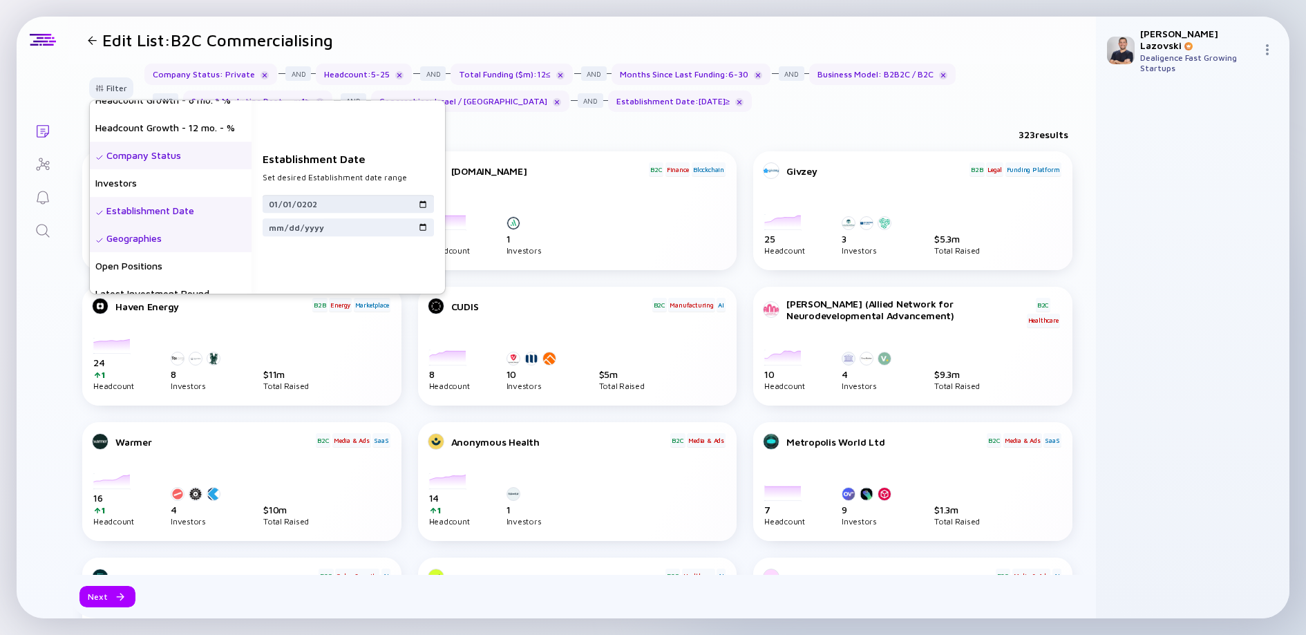
click at [341, 207] on input "[DATE]" at bounding box center [348, 204] width 160 height 14
click at [334, 204] on input "[DATE]" at bounding box center [348, 204] width 160 height 14
click at [330, 204] on input "[DATE]" at bounding box center [348, 204] width 160 height 14
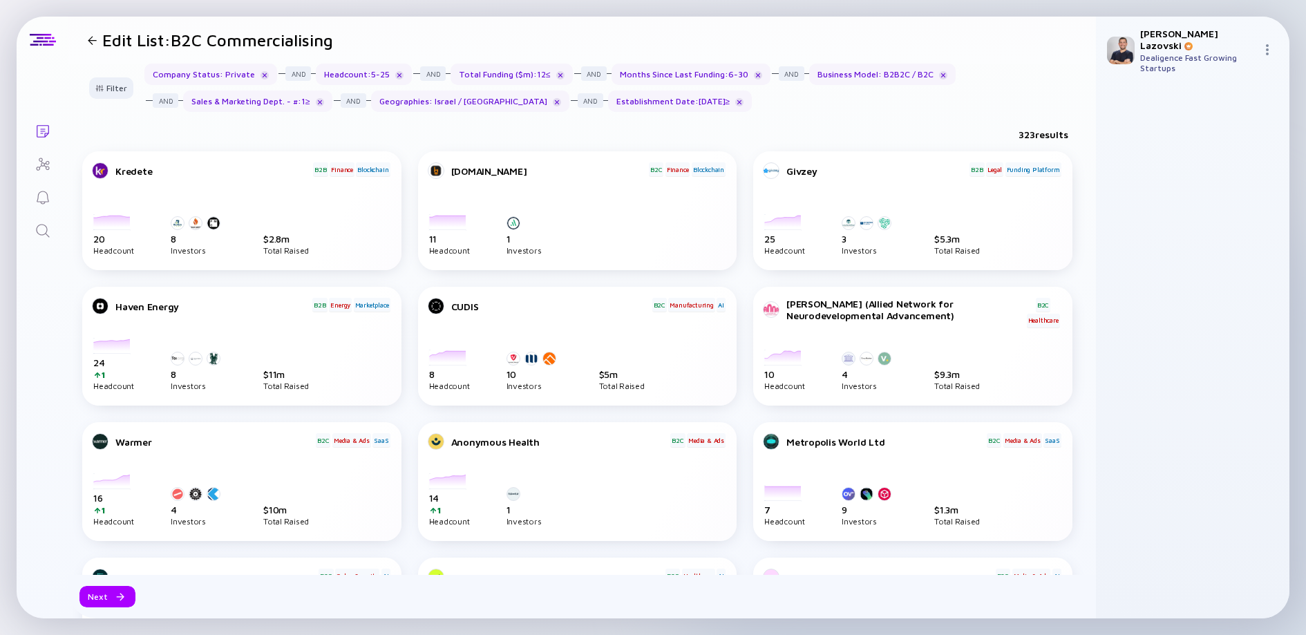
click at [608, 123] on div "323 results" at bounding box center [581, 137] width 1027 height 28
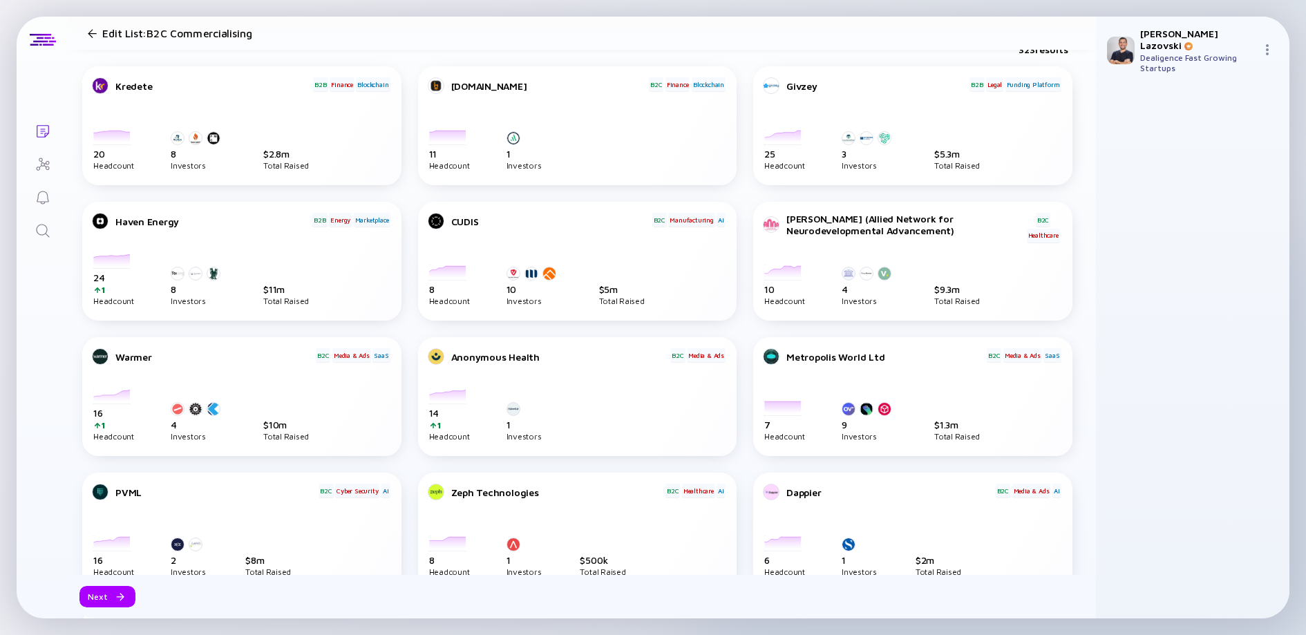
scroll to position [138, 0]
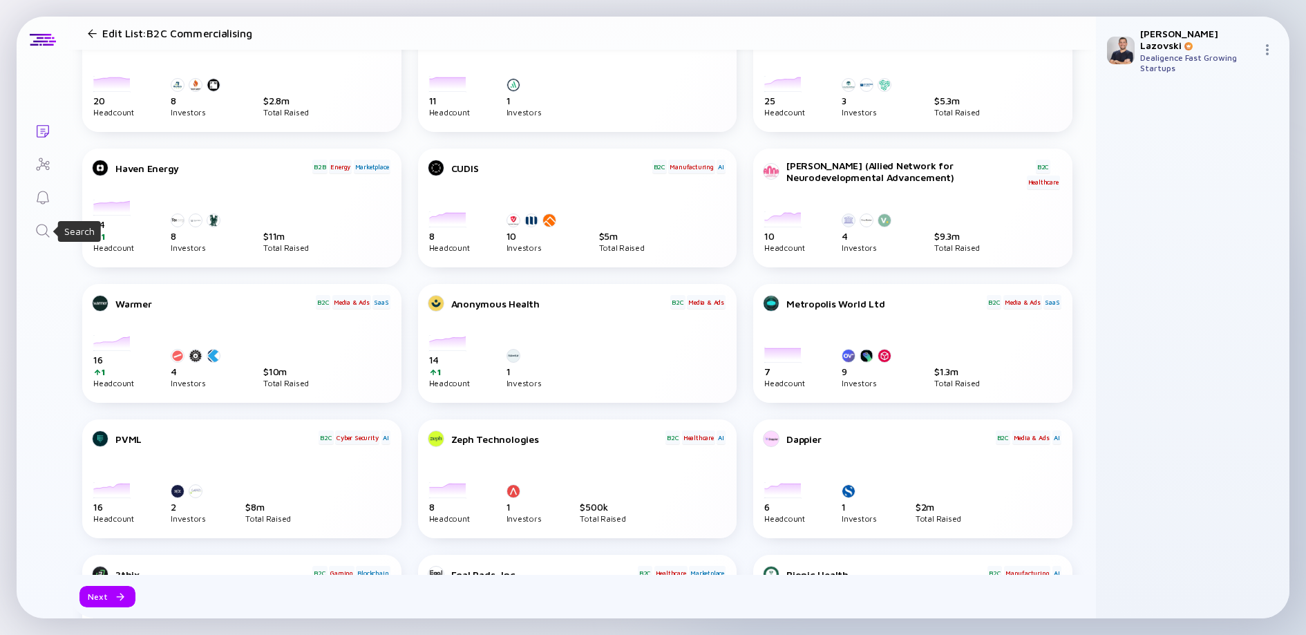
click at [42, 232] on icon "Search" at bounding box center [43, 230] width 17 height 17
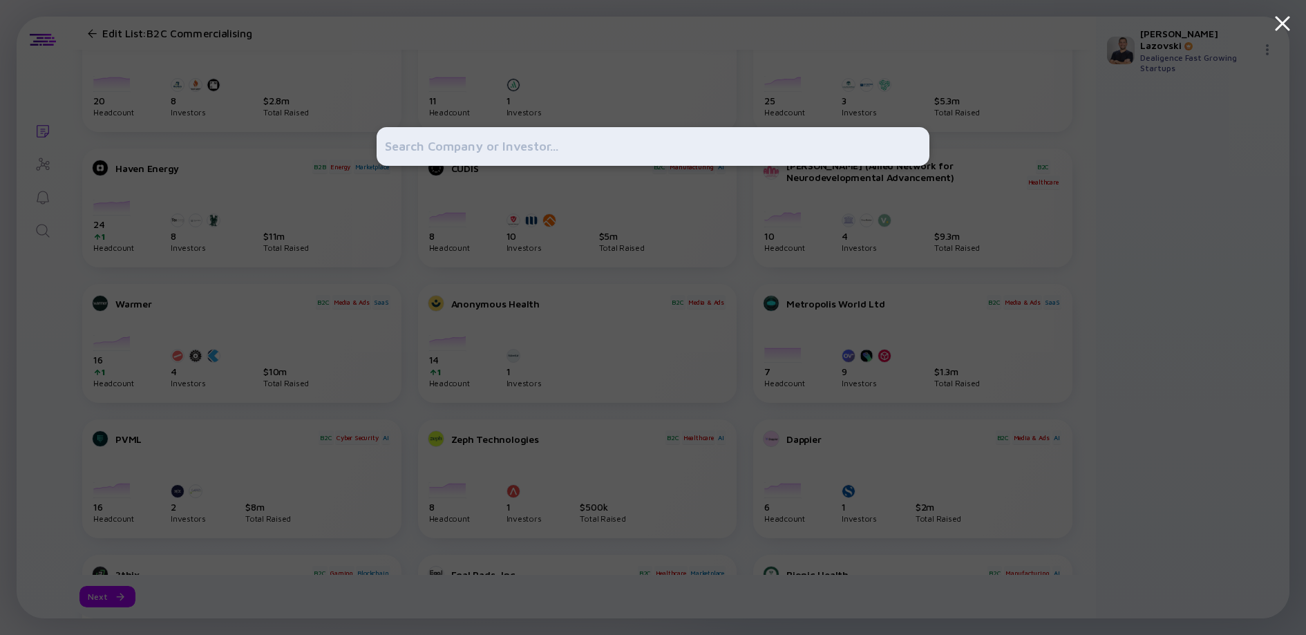
click at [555, 151] on input "text" at bounding box center [653, 146] width 536 height 25
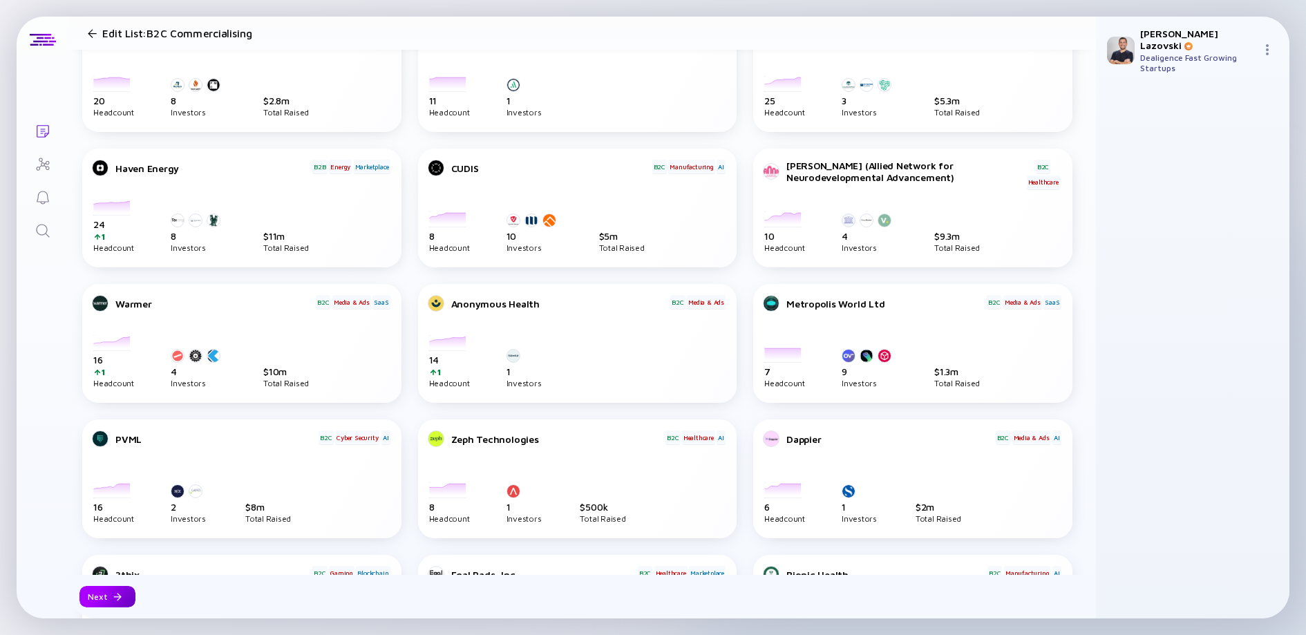
click at [97, 597] on div "Next" at bounding box center [107, 596] width 56 height 21
click at [44, 229] on icon "Search" at bounding box center [43, 230] width 17 height 17
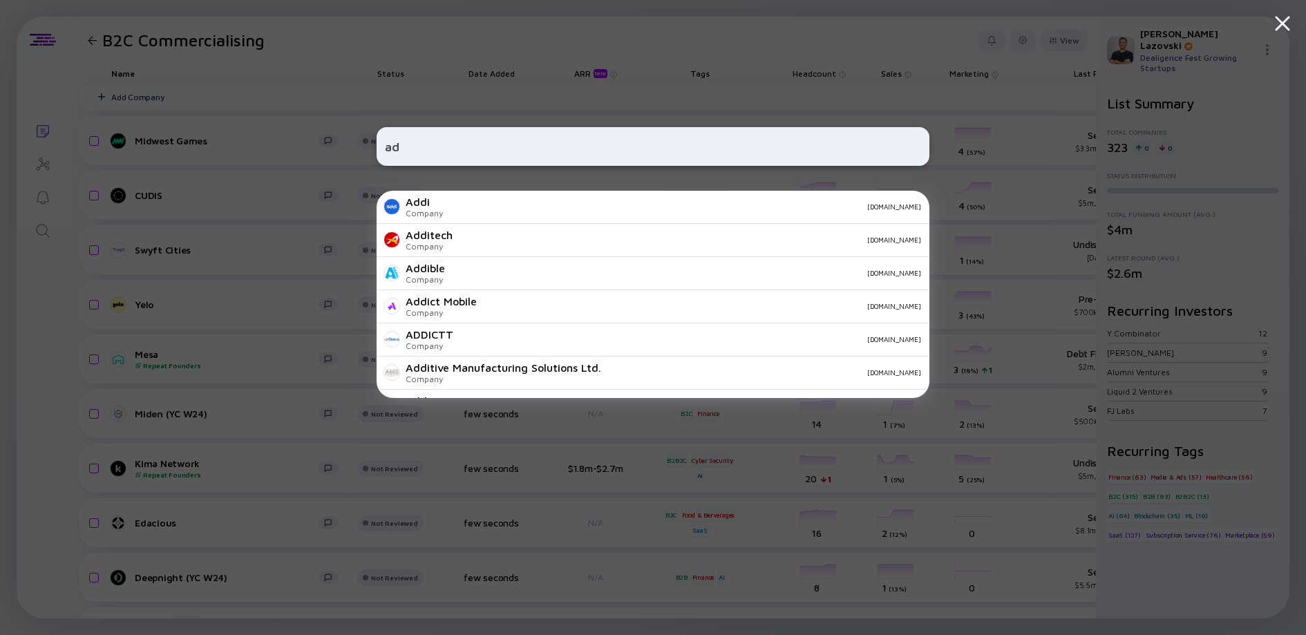
type input "a"
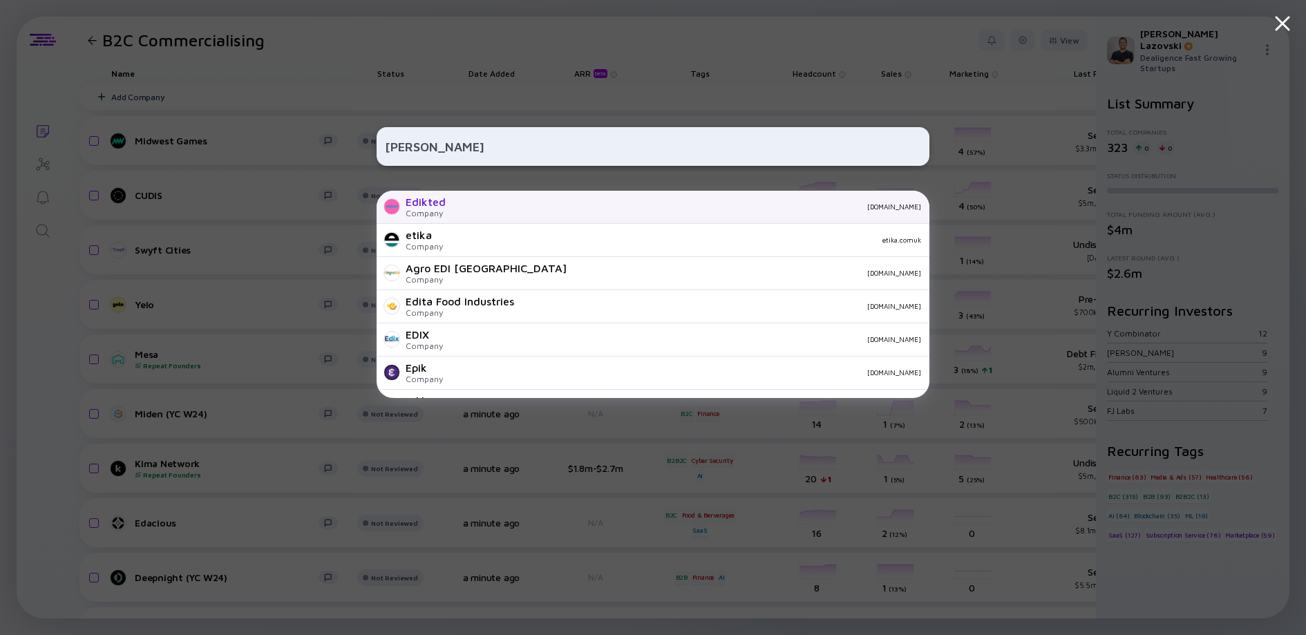
type input "[PERSON_NAME]"
click at [549, 214] on div "Edikted Company [DOMAIN_NAME]" at bounding box center [653, 207] width 553 height 33
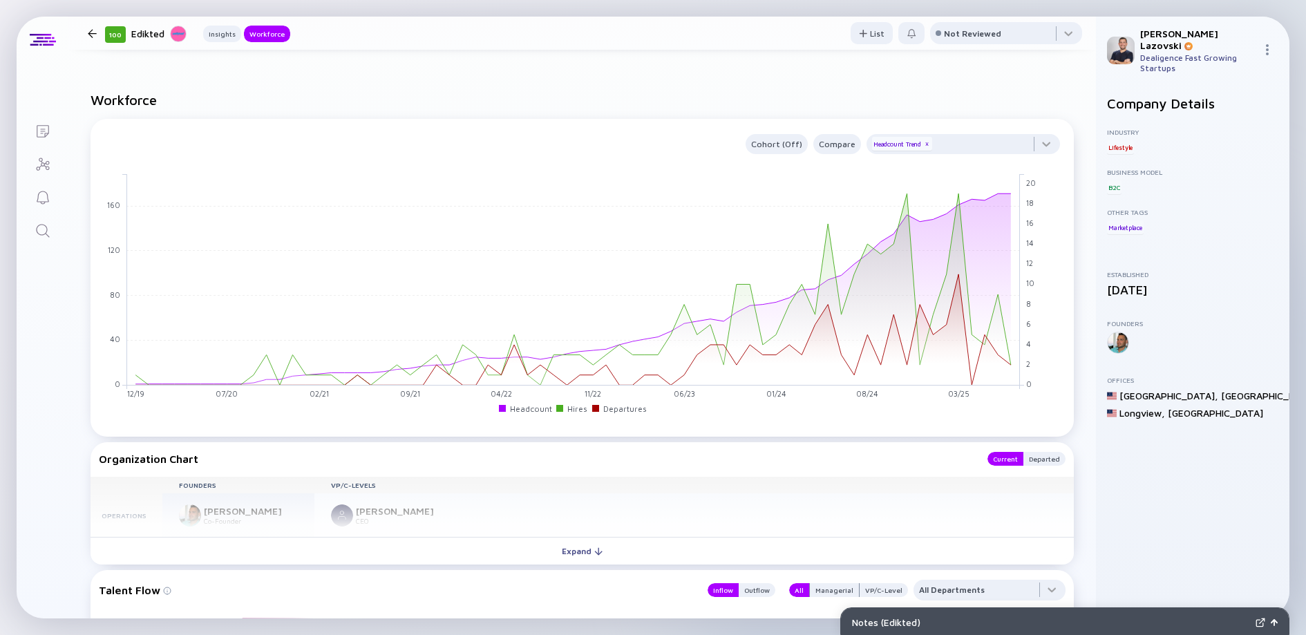
scroll to position [695, 0]
click at [946, 139] on div at bounding box center [962, 146] width 193 height 28
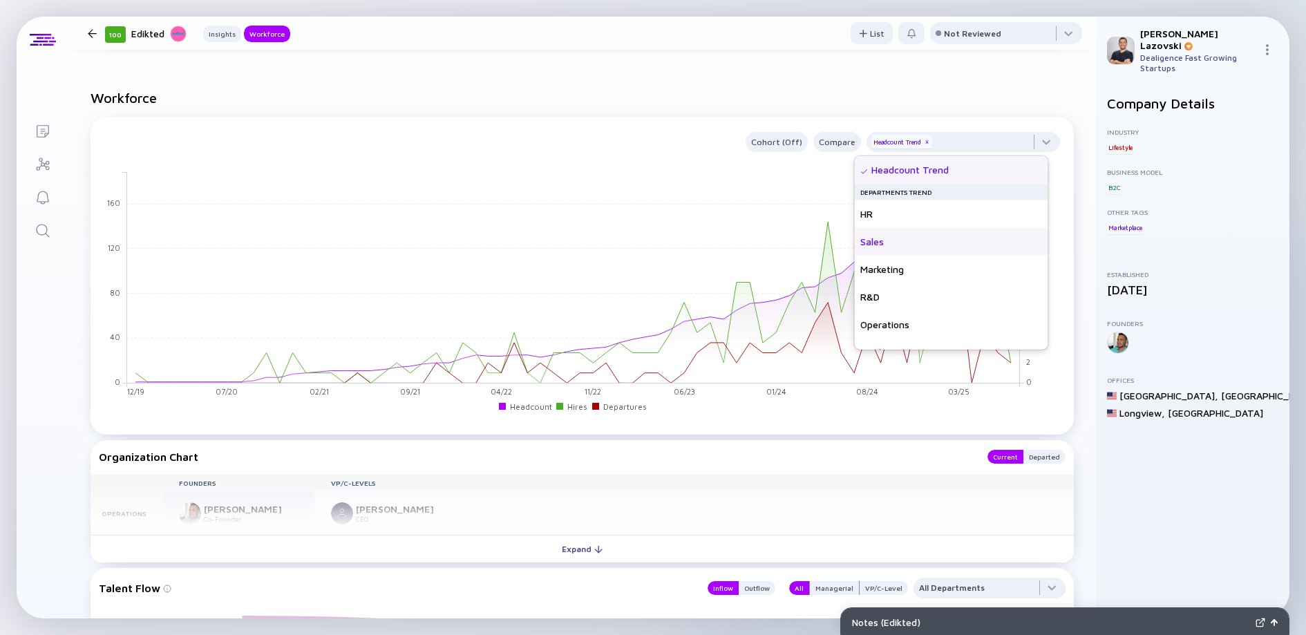
click at [933, 237] on div "Sales" at bounding box center [951, 242] width 193 height 28
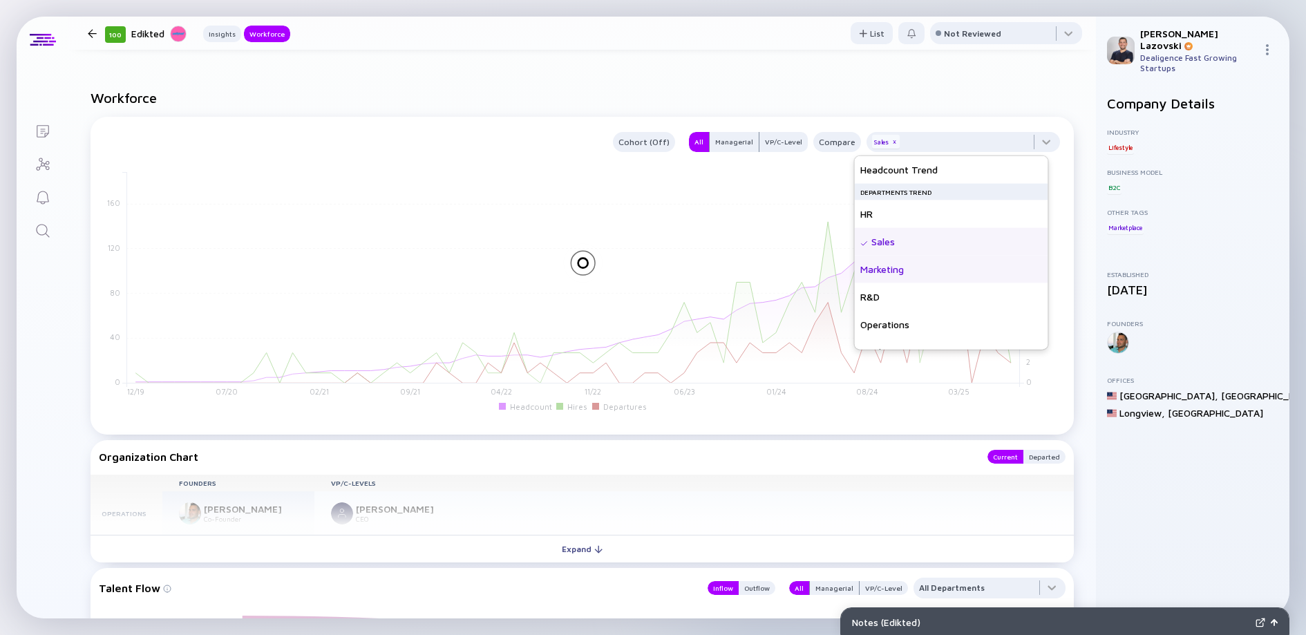
click at [931, 261] on div "Marketing" at bounding box center [951, 270] width 193 height 28
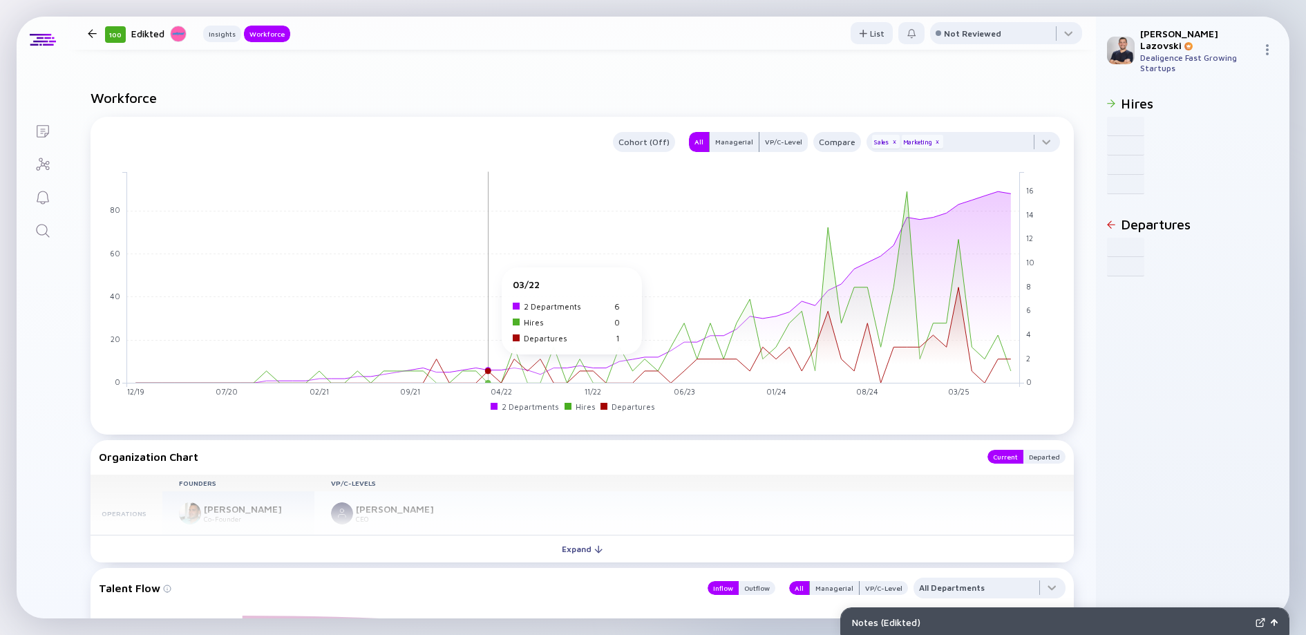
click at [484, 274] on rect at bounding box center [573, 276] width 893 height 211
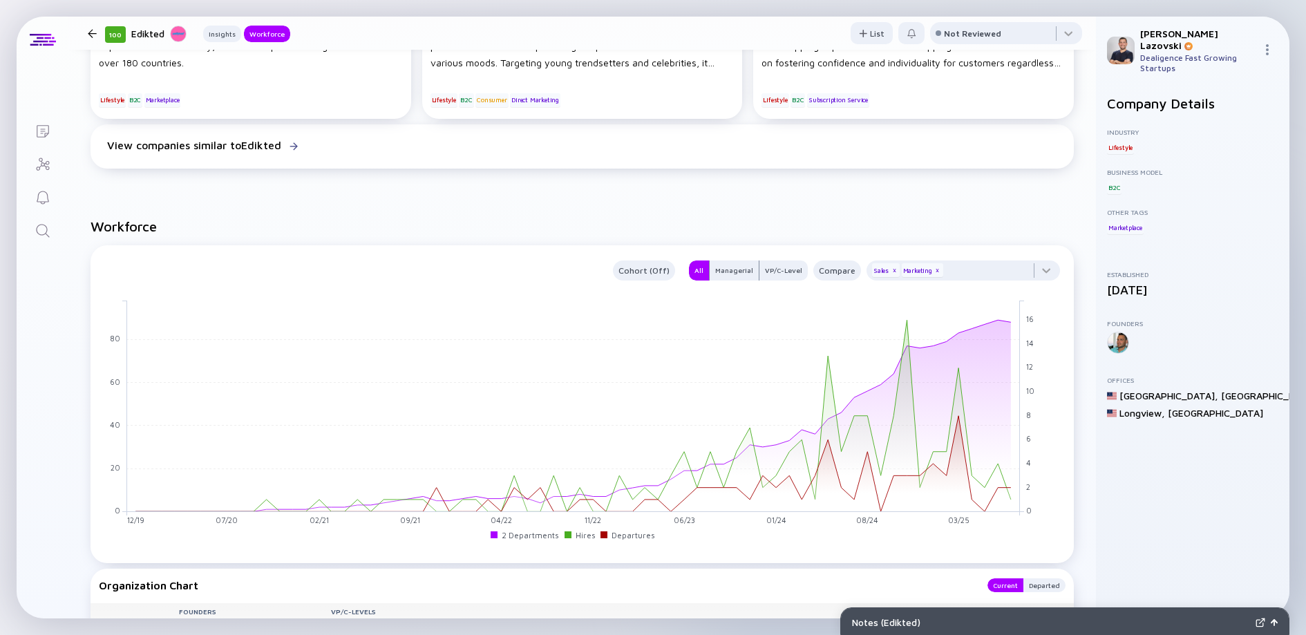
scroll to position [608, 0]
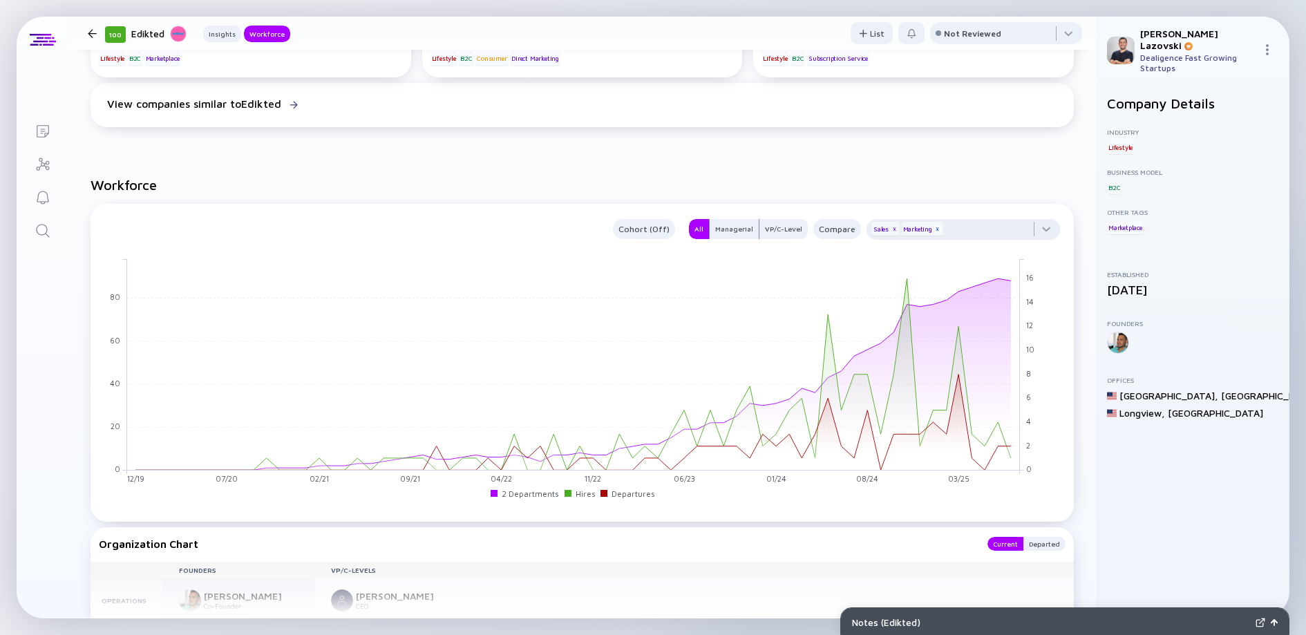
click at [933, 231] on div "x" at bounding box center [937, 229] width 8 height 8
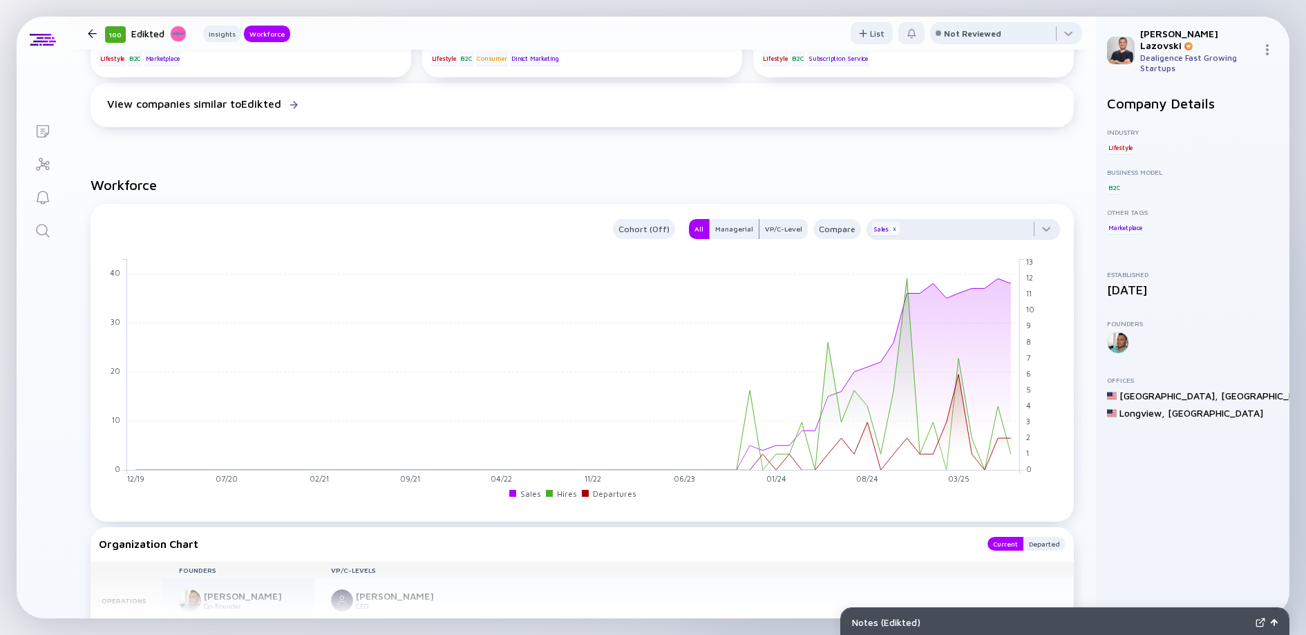
click at [890, 231] on div "x" at bounding box center [894, 229] width 8 height 8
